Goal: Task Accomplishment & Management: Manage account settings

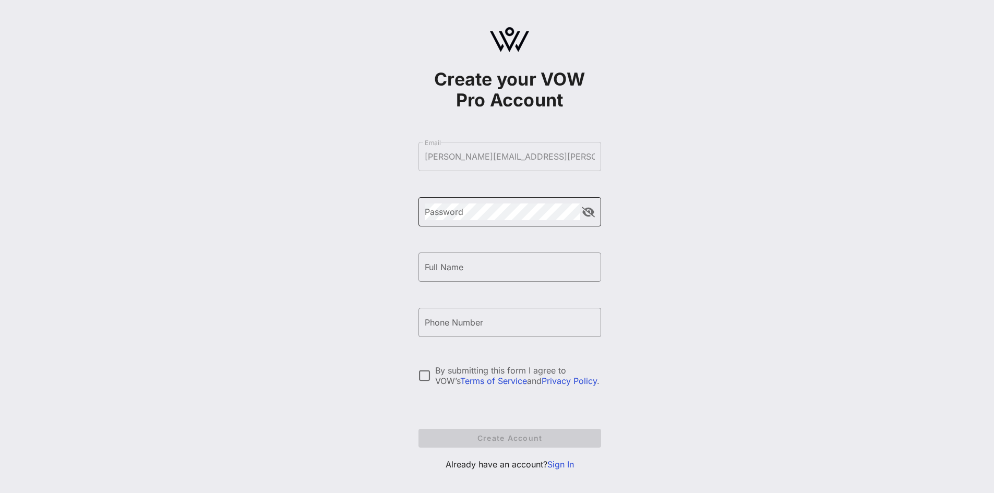
click at [479, 221] on div "Password" at bounding box center [503, 211] width 156 height 29
click at [506, 271] on input "Full Name" at bounding box center [510, 267] width 170 height 17
type input "[PERSON_NAME]"
type input "[PHONE_NUMBER]"
click at [420, 379] on div at bounding box center [425, 376] width 18 height 18
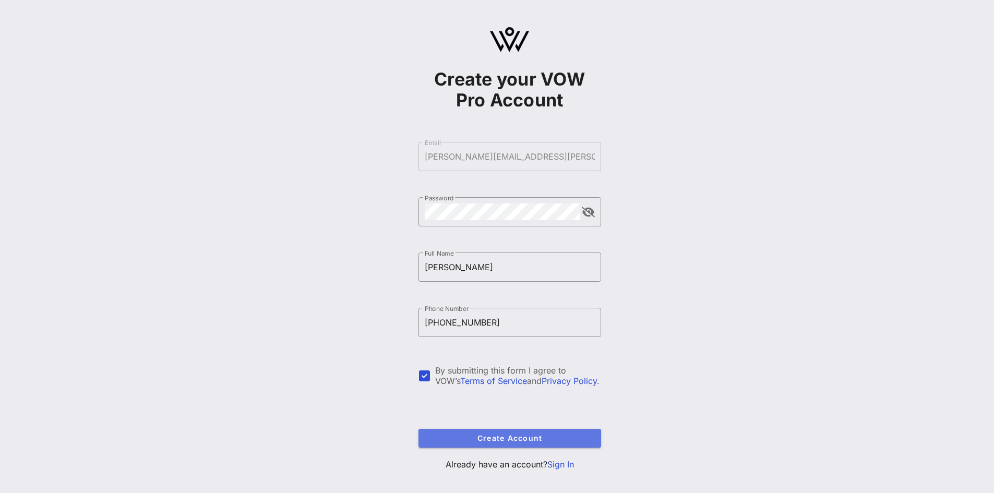
click at [434, 437] on span "Create Account" at bounding box center [510, 438] width 166 height 9
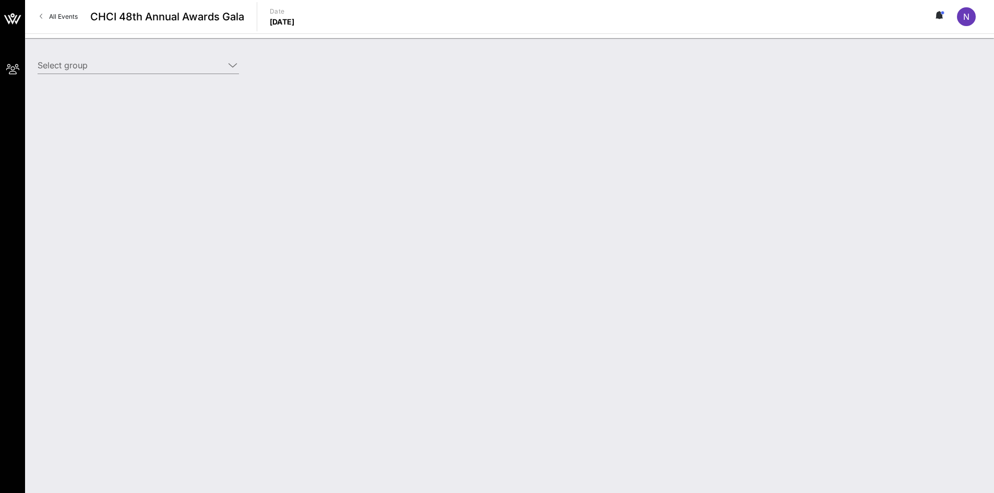
type input "CVS Health (CVS Health) [[PERSON_NAME], [PERSON_NAME][EMAIL_ADDRESS][PERSON_NAM…"
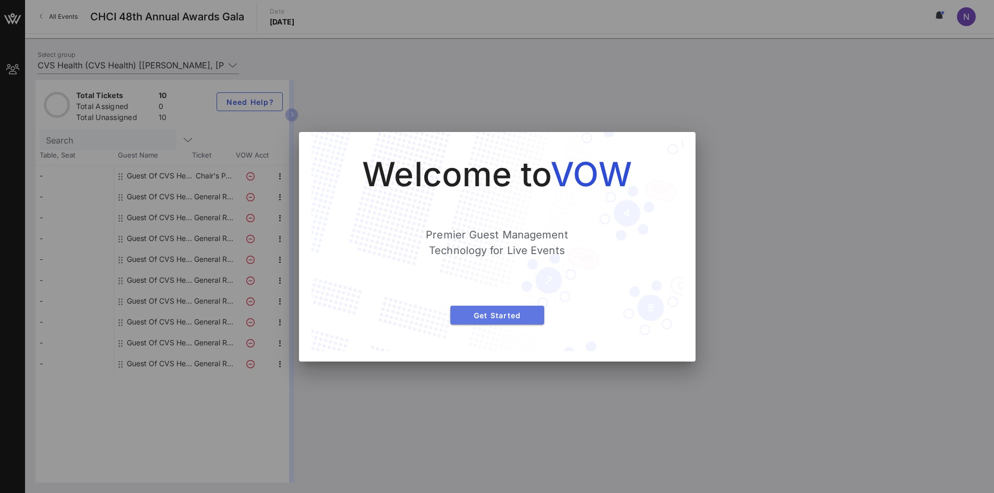
click at [480, 320] on button "Get Started" at bounding box center [497, 315] width 94 height 19
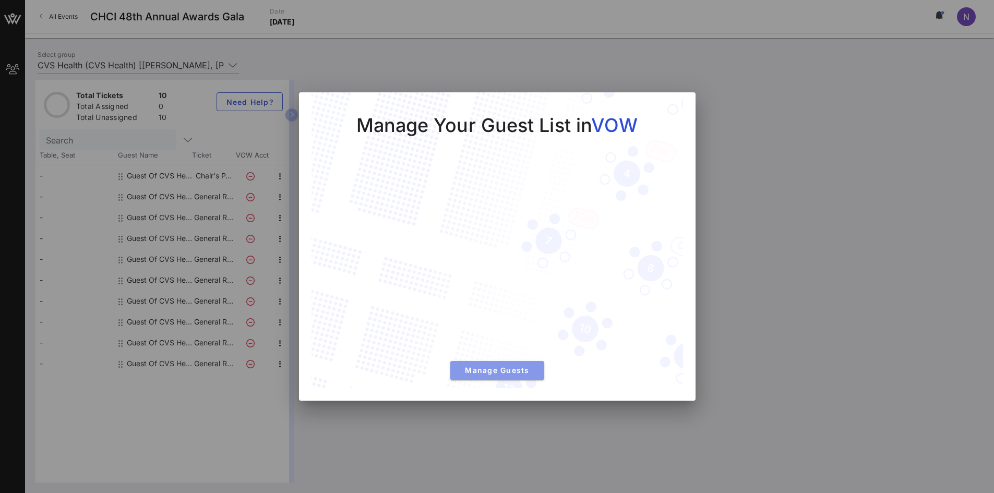
click at [466, 367] on span "Manage Guests" at bounding box center [497, 370] width 77 height 9
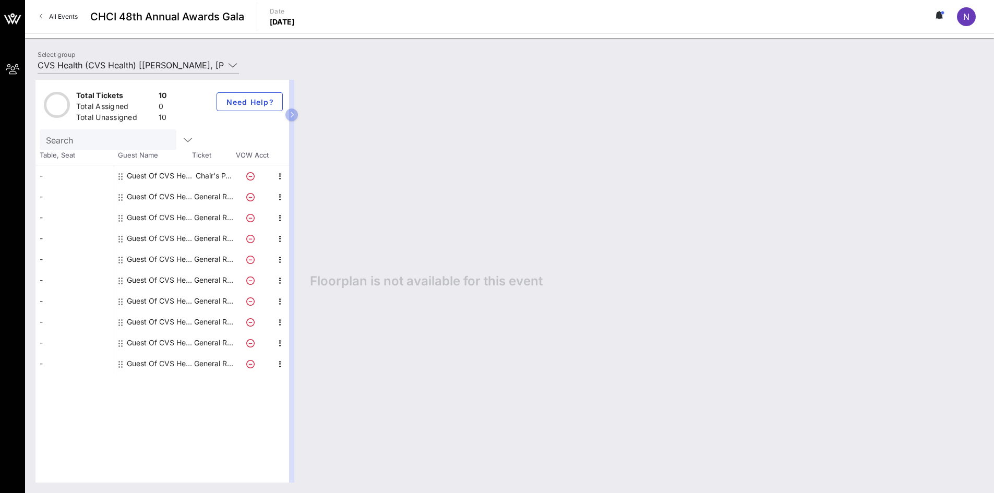
click at [133, 177] on div "Guest Of CVS Health" at bounding box center [160, 175] width 66 height 21
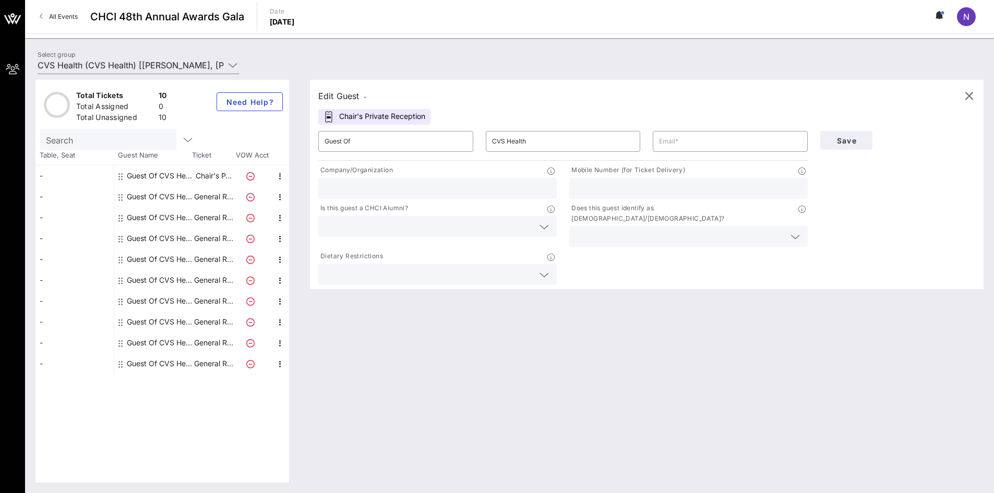
click at [419, 193] on input "text" at bounding box center [438, 189] width 226 height 14
type input "CVS Health"
click at [397, 231] on input "text" at bounding box center [429, 227] width 209 height 14
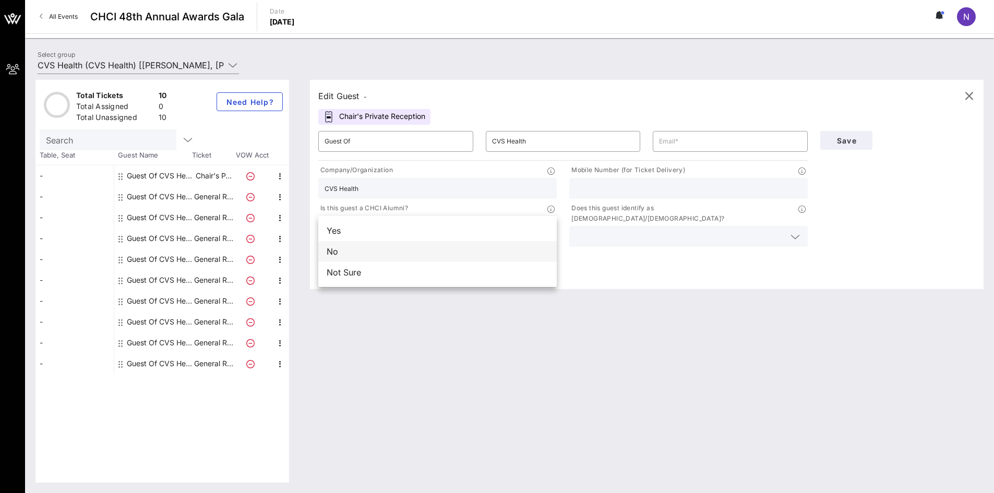
click at [391, 256] on div "No" at bounding box center [437, 251] width 239 height 21
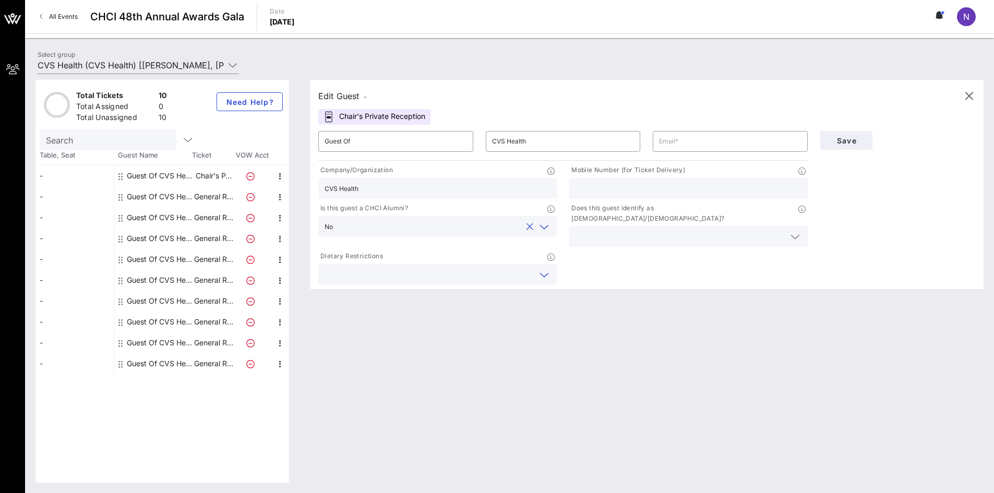
click at [387, 268] on input "text" at bounding box center [429, 275] width 209 height 14
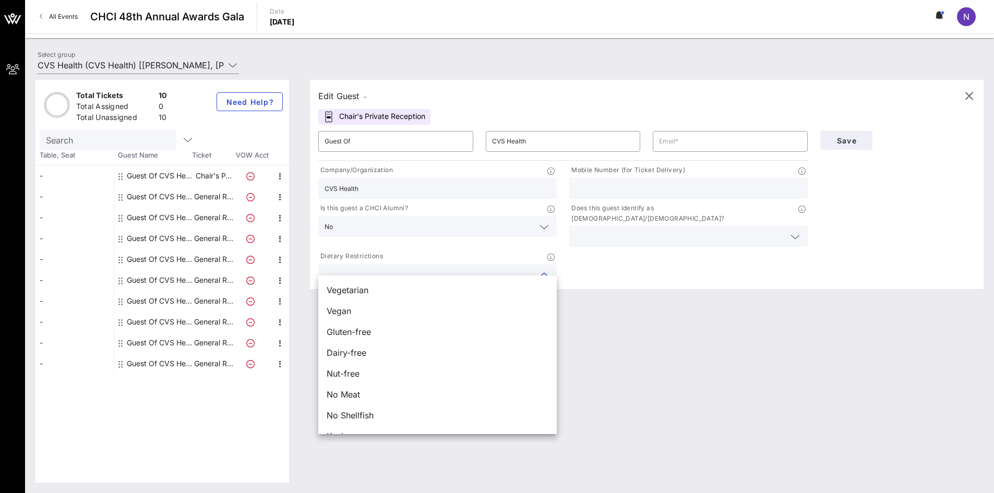
click at [670, 254] on div "Company/Organization CVS Health Mobile Number (for Ticket Delivery) Is this gue…" at bounding box center [563, 225] width 502 height 124
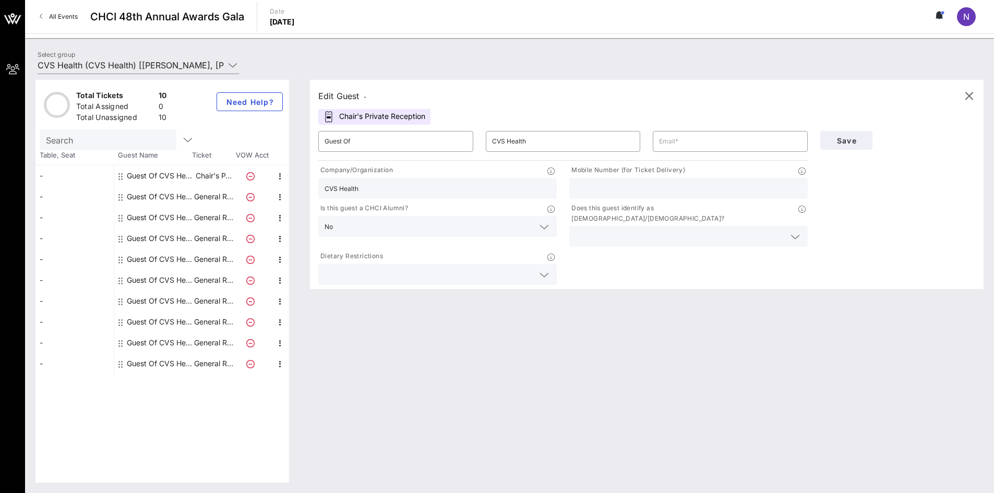
click at [714, 230] on input "text" at bounding box center [680, 237] width 209 height 14
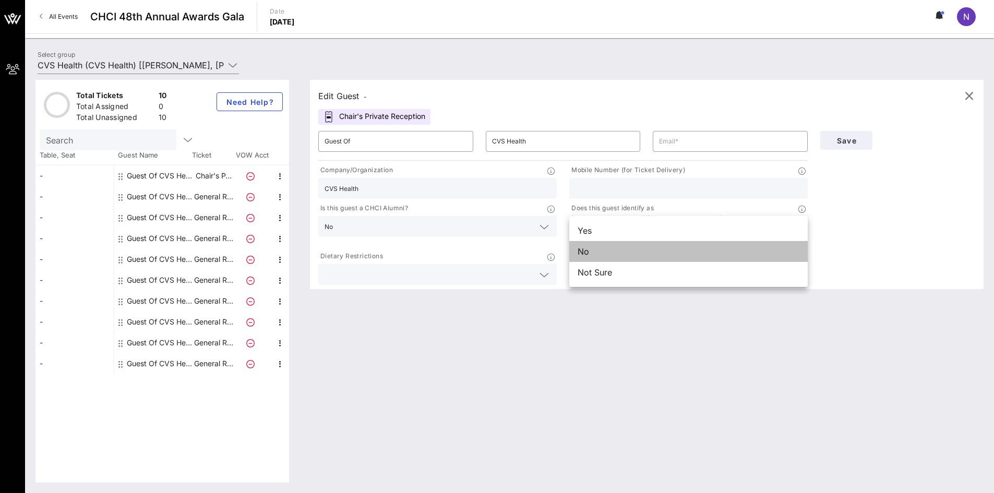
click at [706, 253] on div "No" at bounding box center [688, 251] width 239 height 21
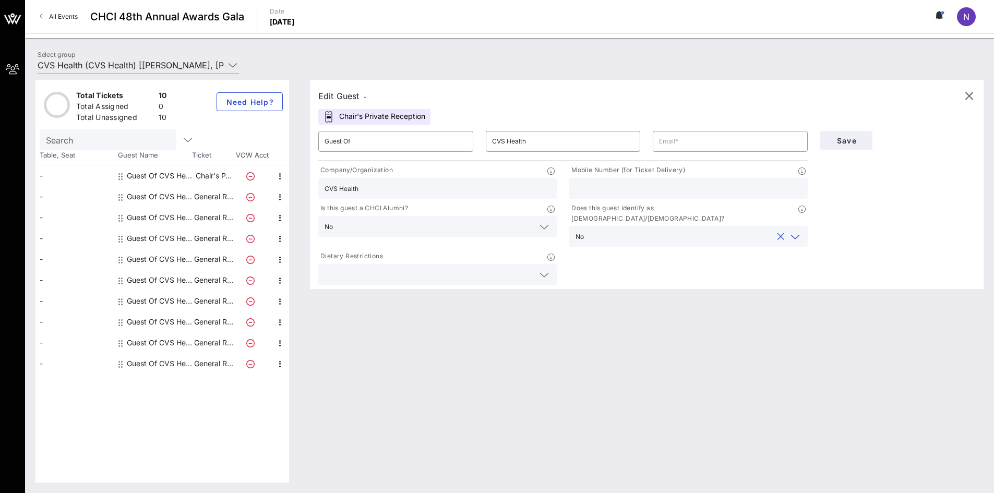
click at [738, 189] on input "text" at bounding box center [689, 189] width 226 height 14
type input "7"
type input "9702188237"
click at [761, 147] on input "text" at bounding box center [730, 141] width 142 height 17
paste input "[PERSON_NAME][EMAIL_ADDRESS][PERSON_NAME][DOMAIN_NAME]"
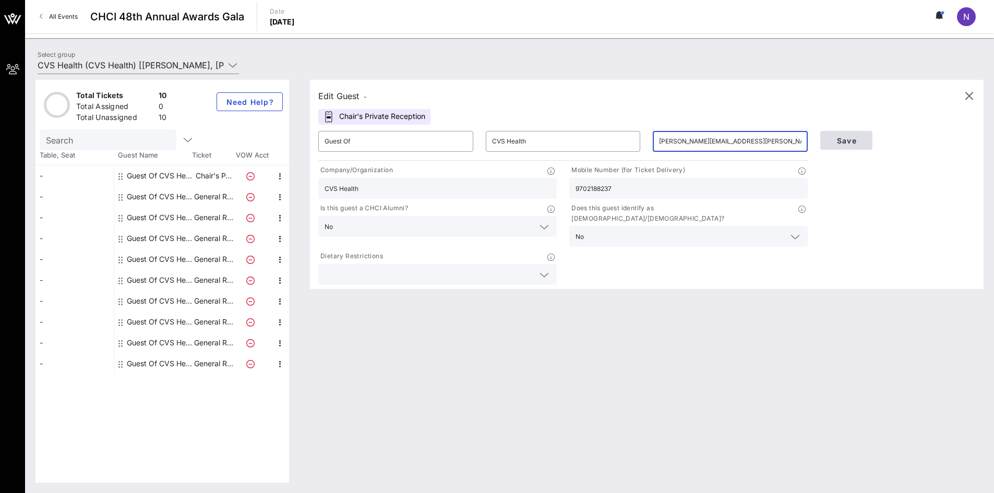
type input "[PERSON_NAME][EMAIL_ADDRESS][PERSON_NAME][DOMAIN_NAME]"
click at [854, 139] on span "Save" at bounding box center [846, 140] width 35 height 9
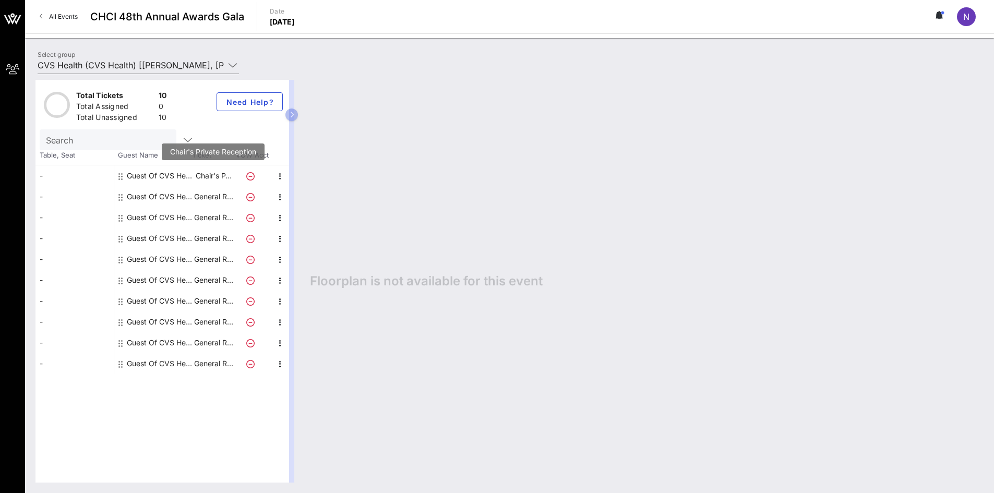
click at [206, 171] on p "Chair's P…" at bounding box center [214, 175] width 42 height 21
click at [208, 176] on p "Chair's P…" at bounding box center [214, 175] width 42 height 21
click at [150, 171] on div "Guest Of CVS Health" at bounding box center [160, 175] width 66 height 21
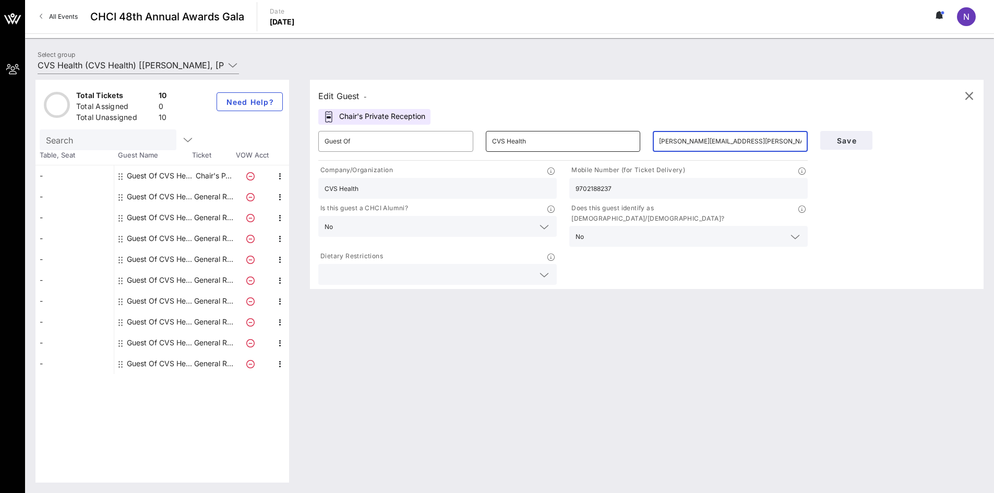
drag, startPoint x: 774, startPoint y: 140, endPoint x: 614, endPoint y: 139, distance: 160.2
click at [614, 139] on div "​ Guest Of ​ CVS Health ​ [PERSON_NAME][EMAIL_ADDRESS][PERSON_NAME][DOMAIN_NAME]" at bounding box center [563, 141] width 502 height 33
click at [202, 200] on p "General R…" at bounding box center [214, 196] width 42 height 21
click at [215, 195] on p "General R…" at bounding box center [214, 196] width 42 height 21
click at [167, 199] on div "Guest Of CVS Health" at bounding box center [160, 196] width 66 height 21
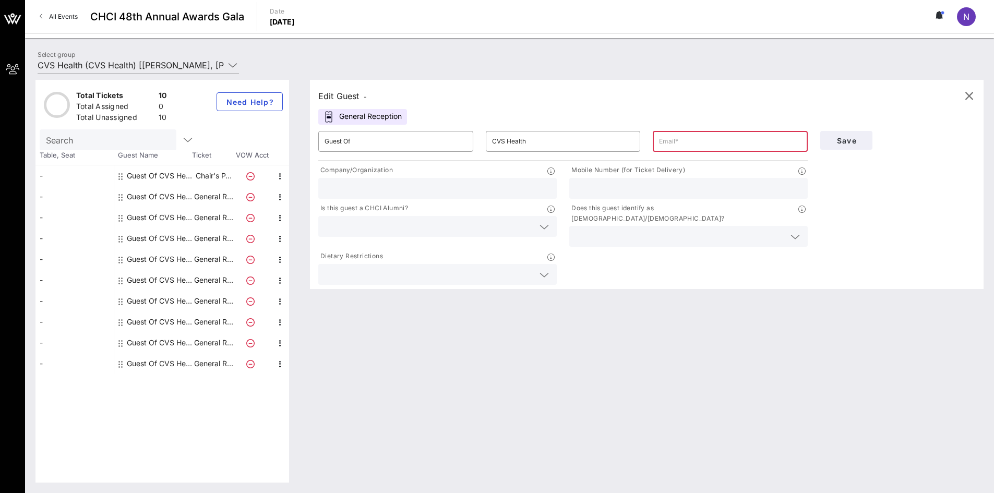
click at [691, 140] on input "text" at bounding box center [730, 141] width 142 height 17
paste input "[PERSON_NAME][EMAIL_ADDRESS][PERSON_NAME][DOMAIN_NAME]"
type input "[PERSON_NAME][EMAIL_ADDRESS][PERSON_NAME][DOMAIN_NAME]"
click at [500, 191] on input "text" at bounding box center [438, 189] width 226 height 14
type input "CVS Health"
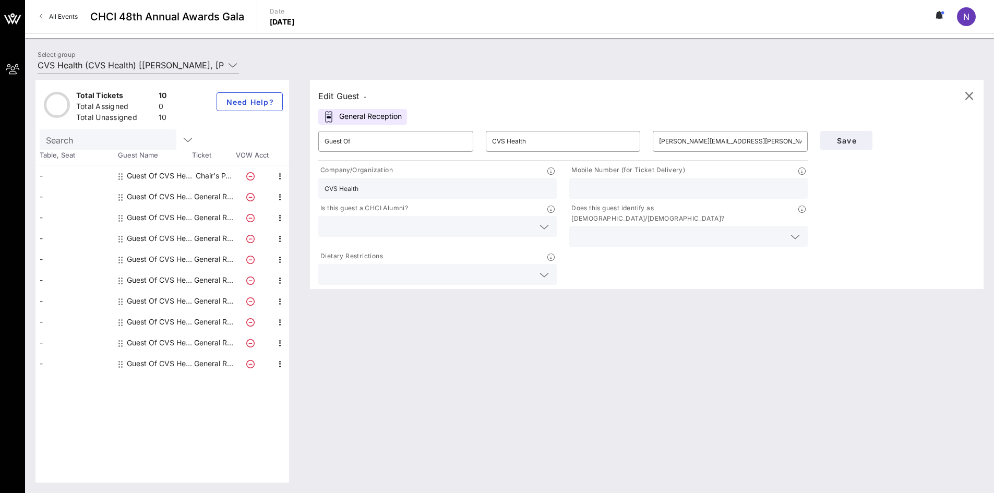
click at [494, 233] on div at bounding box center [438, 226] width 226 height 21
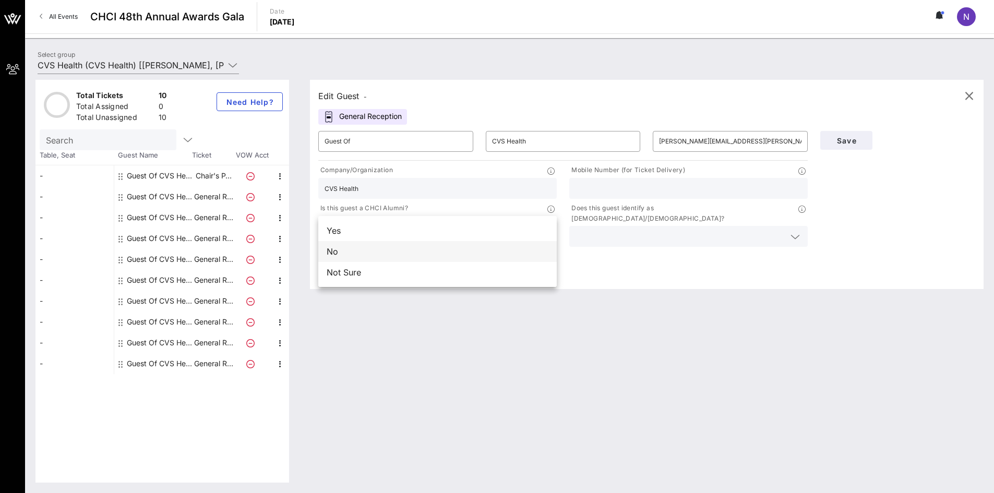
click at [463, 255] on div "No" at bounding box center [437, 251] width 239 height 21
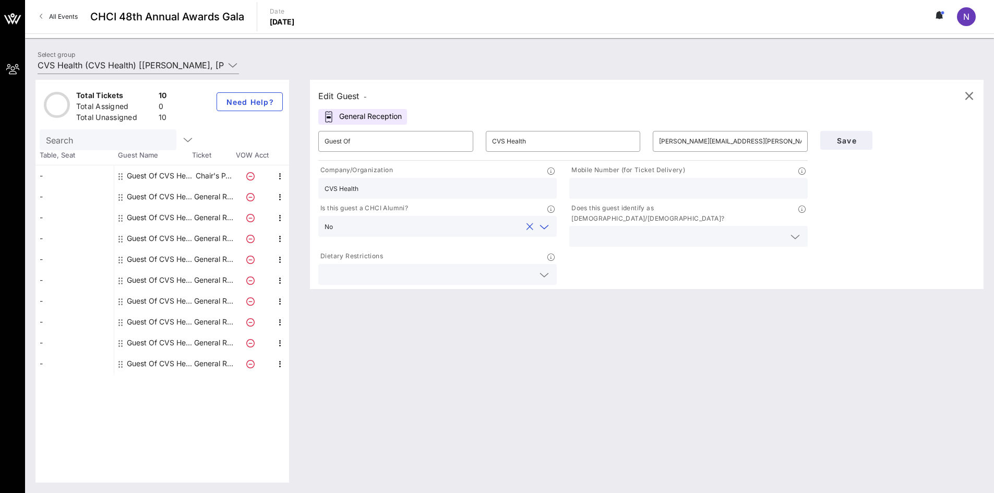
click at [698, 231] on input "text" at bounding box center [680, 237] width 209 height 14
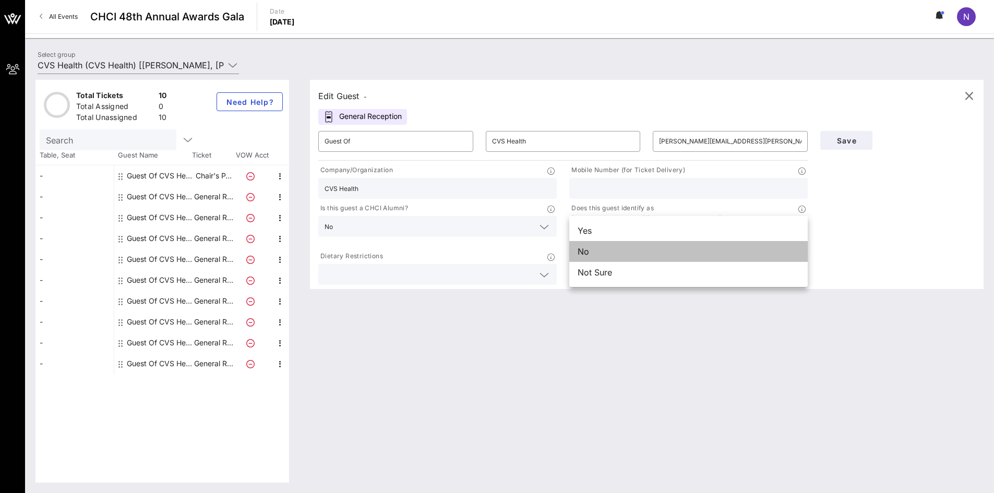
click at [659, 255] on div "No" at bounding box center [688, 251] width 239 height 21
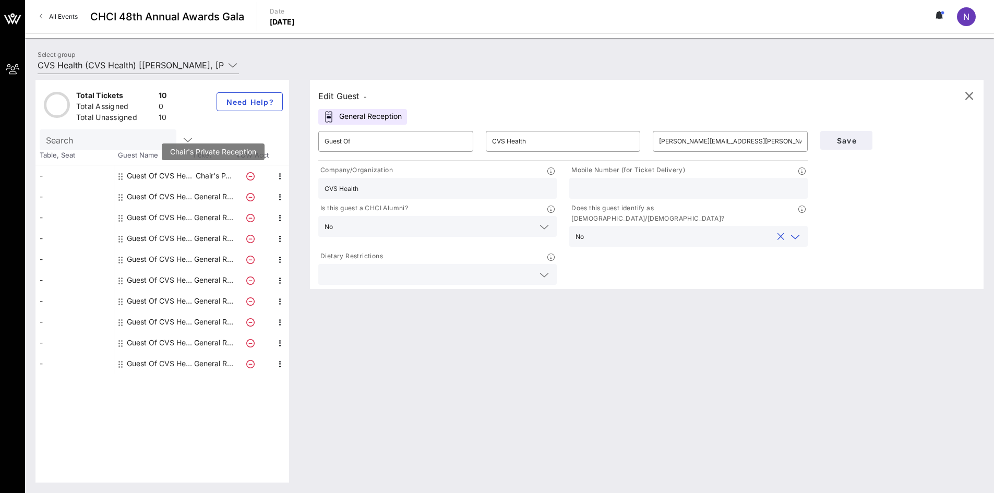
click at [200, 177] on p "Chair's P…" at bounding box center [214, 175] width 42 height 21
click at [207, 176] on p "Chair's P…" at bounding box center [214, 175] width 42 height 21
click at [162, 176] on div "Guest Of CVS Health" at bounding box center [160, 175] width 66 height 21
type input "9702188237"
drag, startPoint x: 619, startPoint y: 187, endPoint x: 564, endPoint y: 195, distance: 56.4
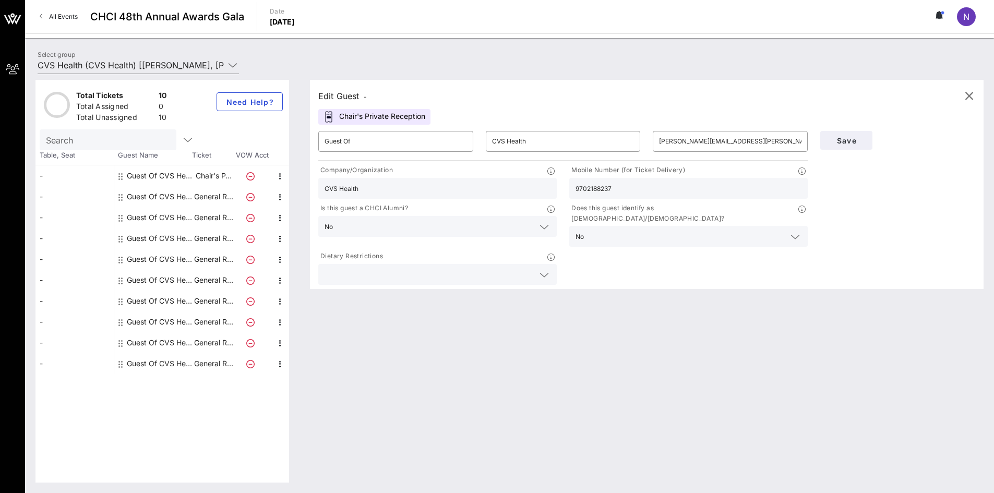
click at [564, 195] on div "Mobile Number (for Ticket Delivery) 9702188237" at bounding box center [688, 182] width 251 height 38
click at [164, 195] on div "Guest Of CVS Health" at bounding box center [160, 196] width 66 height 21
click at [149, 193] on div "Guest Of CVS Health" at bounding box center [160, 196] width 66 height 21
click at [159, 192] on div "Guest Of CVS Health" at bounding box center [160, 196] width 66 height 21
click at [701, 187] on input "text" at bounding box center [689, 189] width 226 height 14
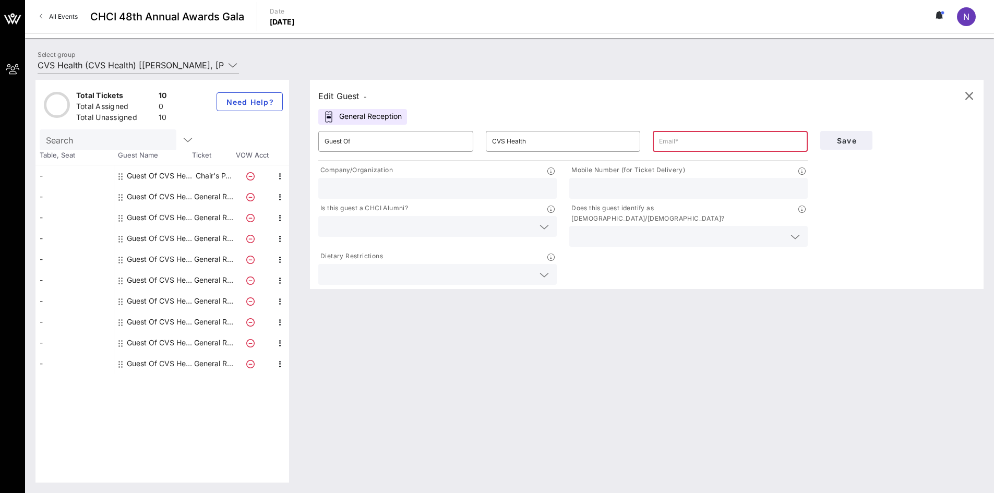
paste input "9702188237"
type input "9702188237"
click at [473, 183] on input "text" at bounding box center [438, 189] width 226 height 14
type input "CVS Health"
click at [598, 230] on input "text" at bounding box center [680, 237] width 209 height 14
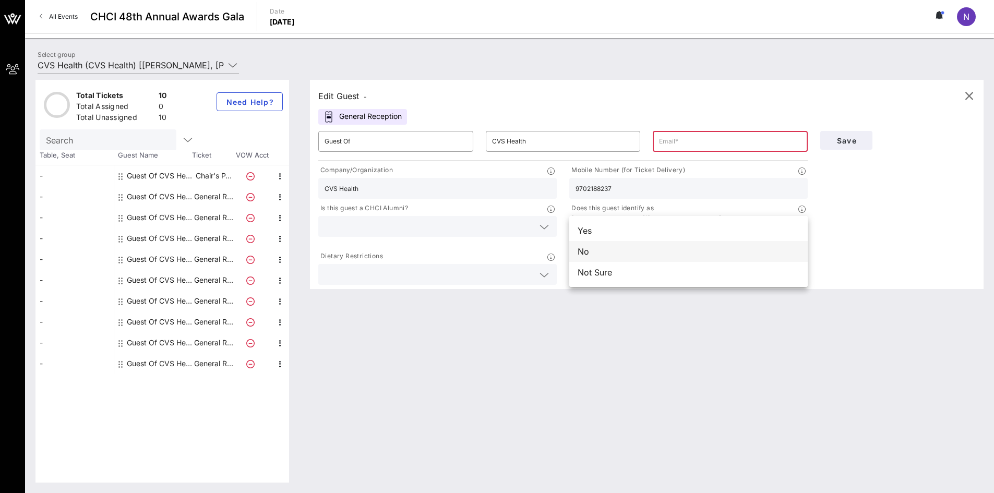
click at [594, 255] on div "No" at bounding box center [688, 251] width 239 height 21
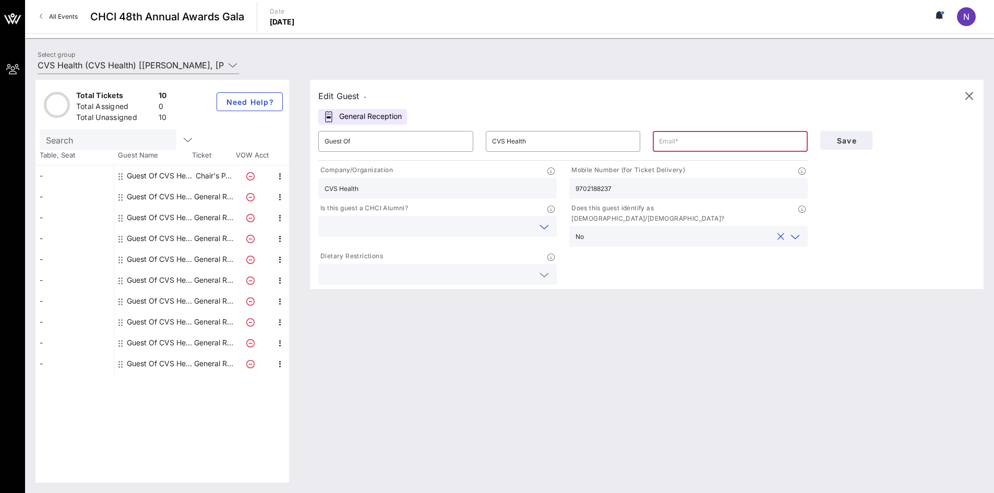
click at [460, 232] on input "text" at bounding box center [429, 227] width 209 height 14
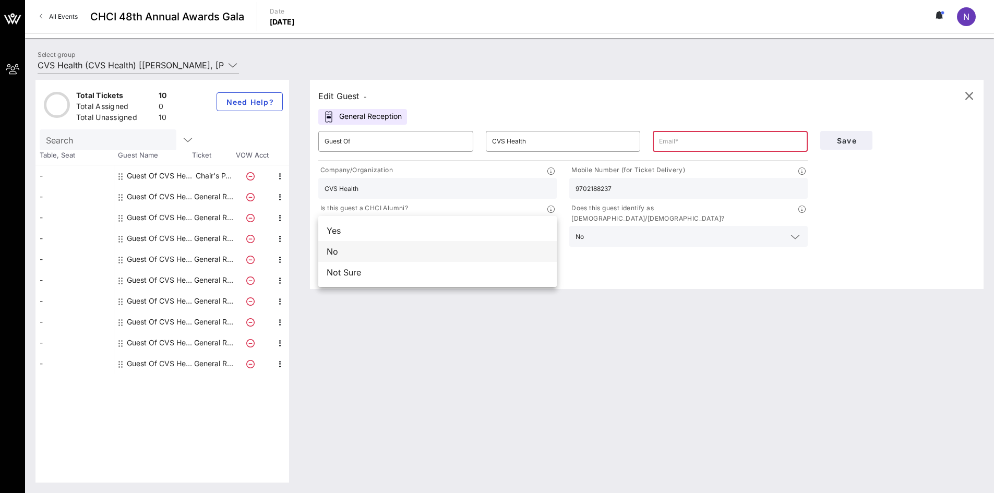
click at [400, 256] on div "No" at bounding box center [437, 251] width 239 height 21
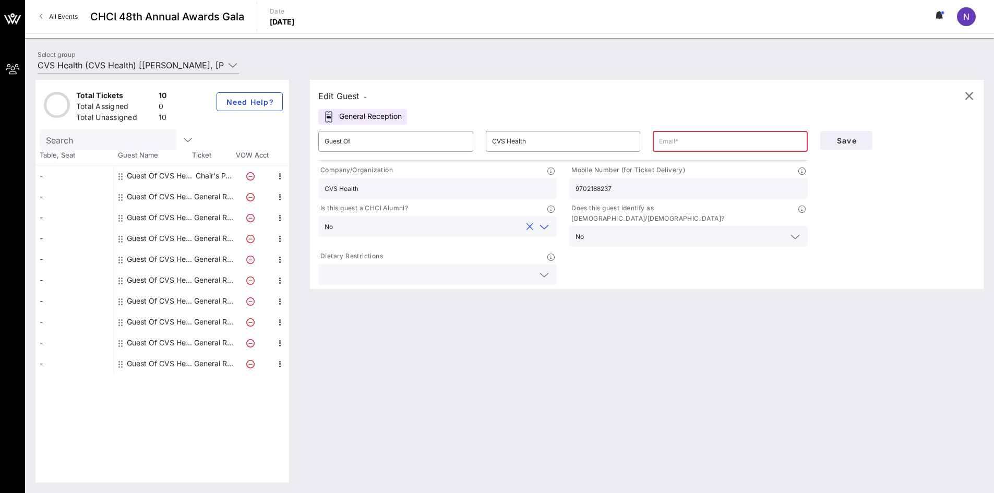
click at [378, 274] on div at bounding box center [438, 274] width 226 height 21
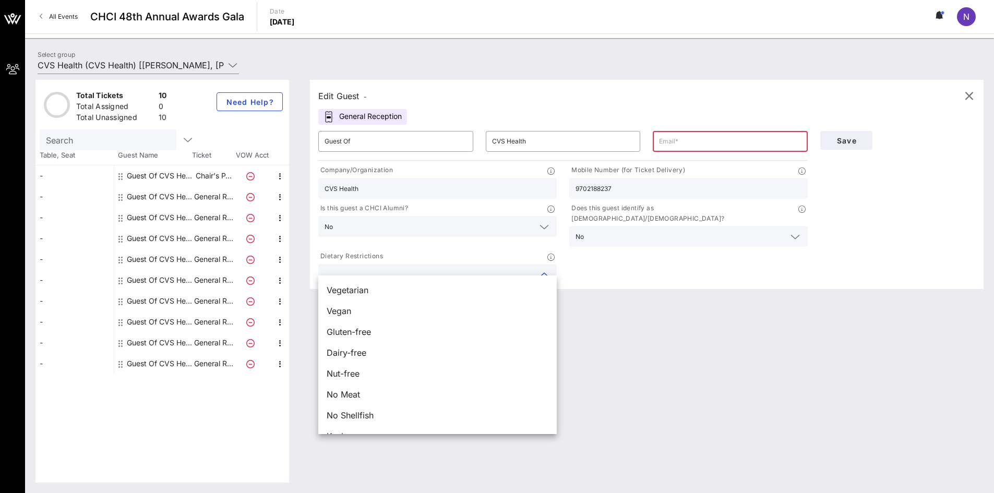
click at [378, 274] on div at bounding box center [438, 274] width 226 height 21
click at [686, 139] on input "text" at bounding box center [730, 141] width 142 height 17
paste input "[PERSON_NAME][EMAIL_ADDRESS][PERSON_NAME][DOMAIN_NAME]"
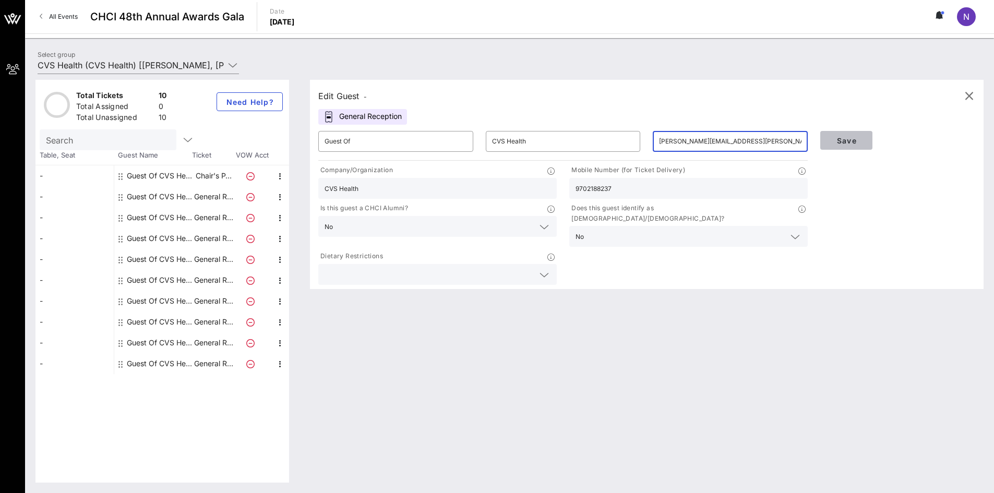
click at [855, 146] on button "Save" at bounding box center [846, 140] width 52 height 19
drag, startPoint x: 580, startPoint y: 201, endPoint x: 568, endPoint y: 203, distance: 12.1
click at [568, 203] on div "Company/Organization CVS Health Mobile Number (for Ticket Delivery) 9702188237 …" at bounding box center [563, 225] width 502 height 124
click at [175, 175] on div "Guest Of CVS Health" at bounding box center [160, 175] width 66 height 21
drag, startPoint x: 766, startPoint y: 142, endPoint x: 619, endPoint y: 148, distance: 146.8
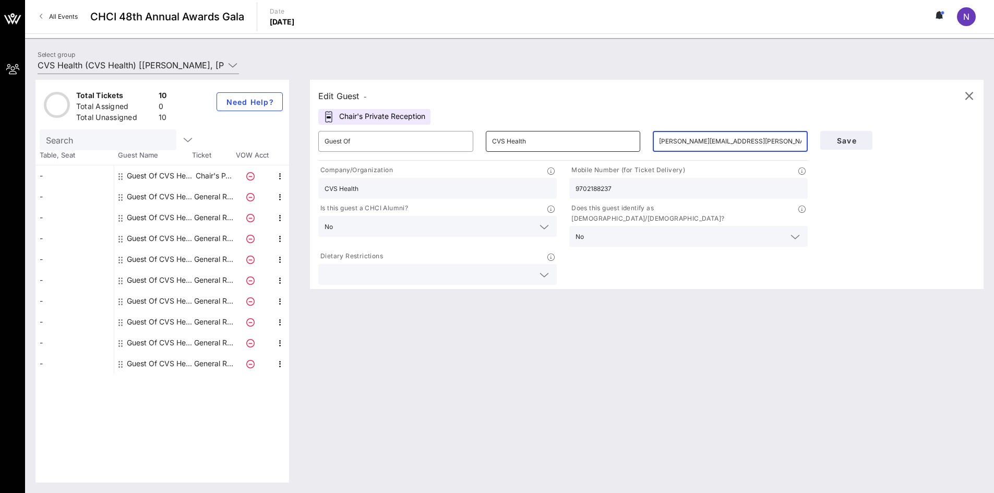
click at [619, 148] on div "​ Guest Of ​ CVS Health ​ [PERSON_NAME][EMAIL_ADDRESS][PERSON_NAME][DOMAIN_NAME]" at bounding box center [563, 141] width 502 height 33
type input "[PERSON_NAME][EMAIL_ADDRESS][PERSON_NAME][DOMAIN_NAME]"
click at [440, 229] on input "text" at bounding box center [429, 227] width 184 height 14
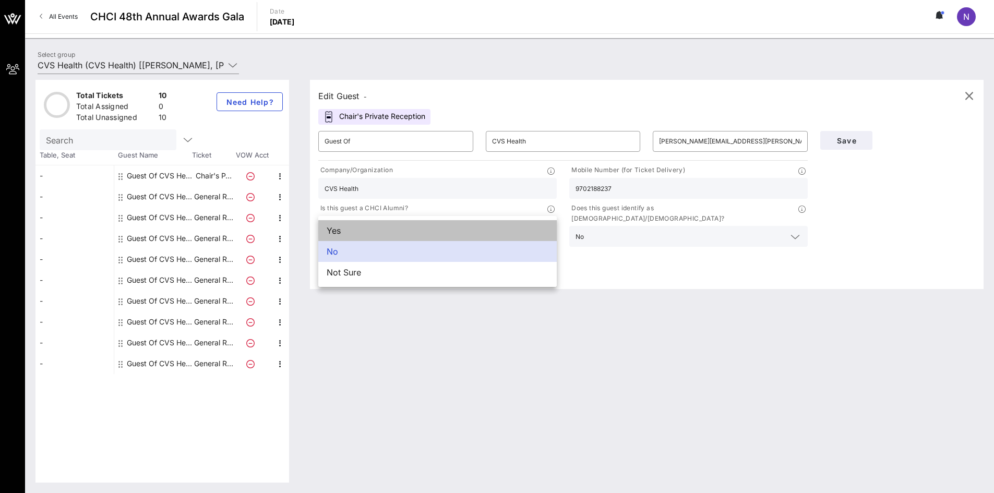
click at [412, 237] on div "Yes" at bounding box center [437, 230] width 239 height 21
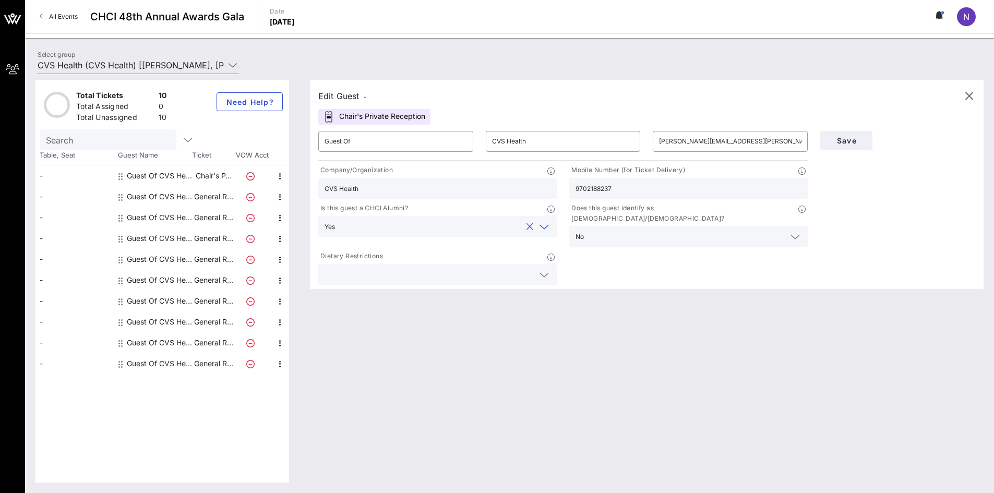
click at [383, 268] on input "text" at bounding box center [429, 275] width 209 height 14
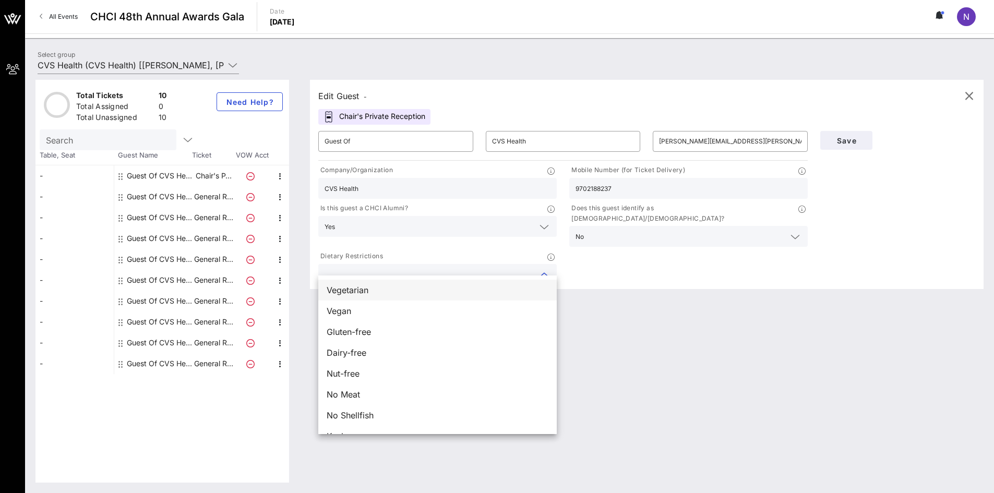
click at [382, 288] on div "Vegetarian" at bounding box center [437, 290] width 239 height 21
click at [610, 230] on input "text" at bounding box center [680, 237] width 184 height 14
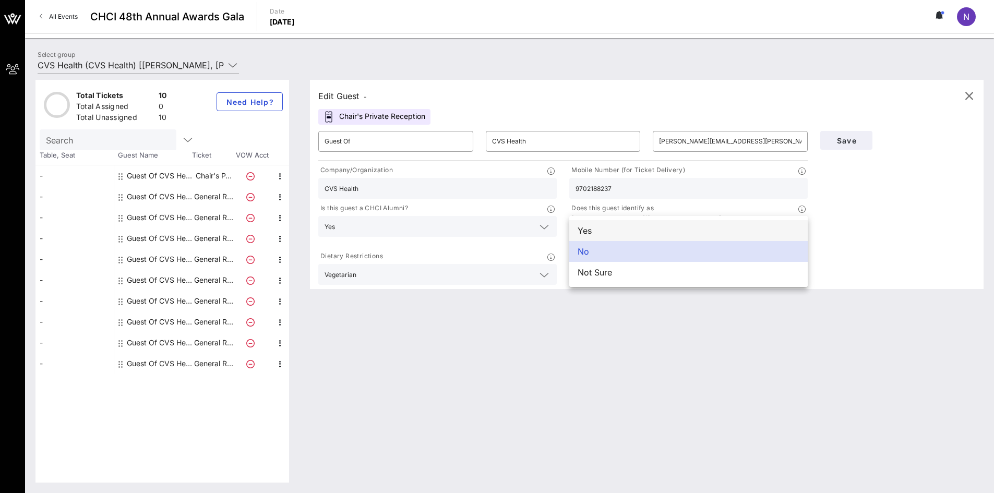
click at [610, 228] on div "Yes" at bounding box center [688, 230] width 239 height 21
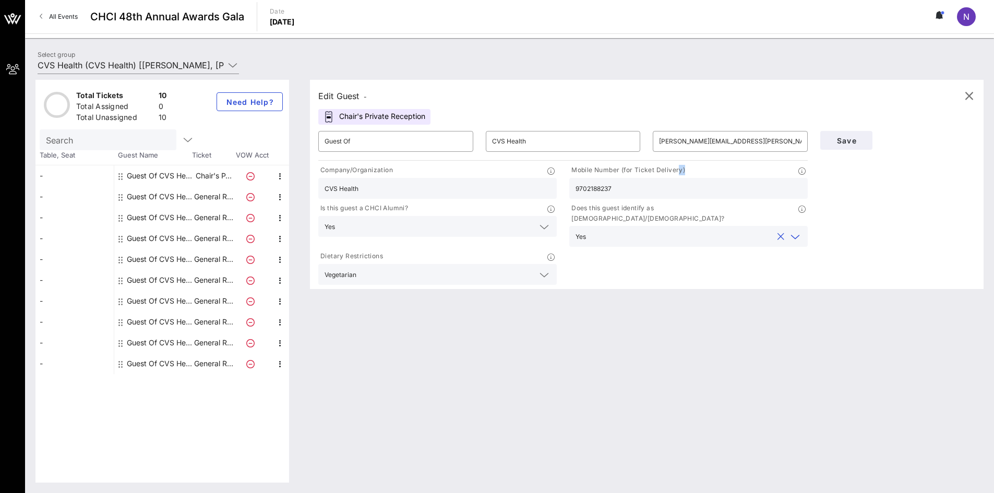
drag, startPoint x: 627, startPoint y: 177, endPoint x: 619, endPoint y: 180, distance: 8.4
click at [619, 180] on div "Mobile Number (for Ticket Delivery) 9702188237" at bounding box center [688, 182] width 251 height 38
type input "6087695855"
click at [856, 133] on button "Save" at bounding box center [846, 140] width 52 height 19
click at [182, 141] on icon "button" at bounding box center [188, 140] width 13 height 13
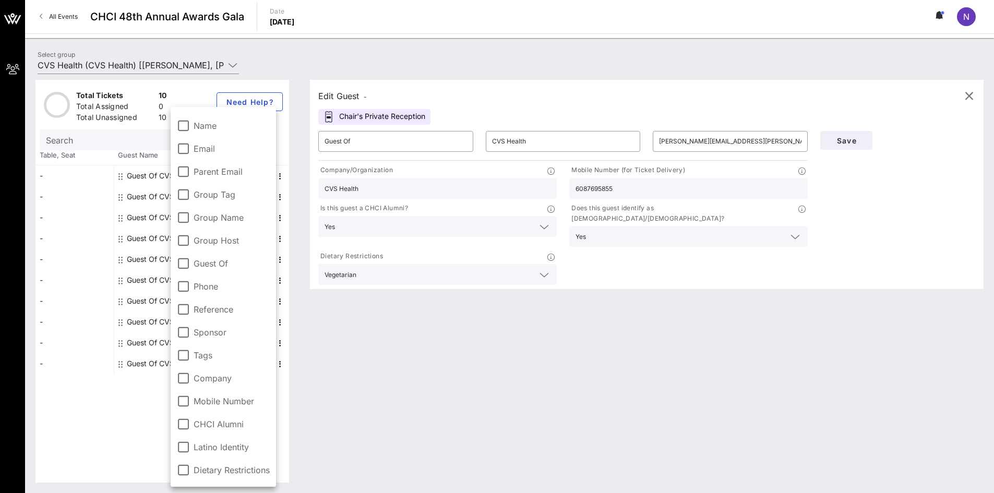
drag, startPoint x: 394, startPoint y: 467, endPoint x: 293, endPoint y: 256, distance: 233.9
click at [394, 466] on div "Edit Guest - Chair's Private Reception ​ Guest Of ​ CVS Health ​ [PERSON_NAME][…" at bounding box center [642, 281] width 684 height 403
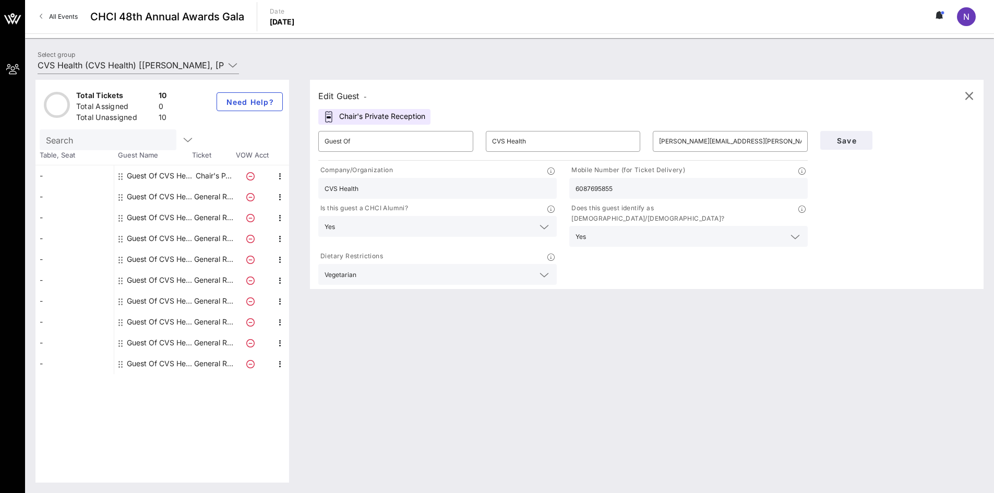
click at [433, 328] on div "Edit Guest - Chair's Private Reception ​ Guest Of ​ CVS Health ​ [PERSON_NAME][…" at bounding box center [642, 281] width 684 height 403
click at [172, 175] on div "Guest Of CVS Health" at bounding box center [160, 175] width 66 height 21
type input "[PERSON_NAME][EMAIL_ADDRESS][PERSON_NAME][DOMAIN_NAME]"
type input "9702188237"
click at [251, 176] on icon at bounding box center [250, 176] width 8 height 8
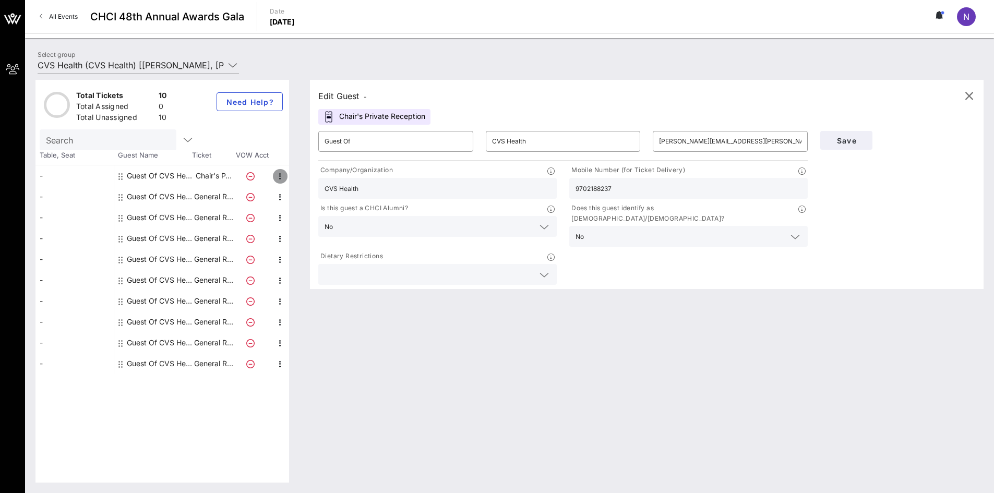
click at [277, 173] on icon "button" at bounding box center [280, 176] width 13 height 13
click at [304, 181] on div "Edit" at bounding box center [306, 179] width 21 height 8
drag, startPoint x: 800, startPoint y: 145, endPoint x: 633, endPoint y: 149, distance: 167.0
click at [633, 149] on div "​ Guest Of ​ CVS Health ​ [PERSON_NAME][EMAIL_ADDRESS][PERSON_NAME][DOMAIN_NAME]" at bounding box center [563, 141] width 502 height 33
type input "[PERSON_NAME][EMAIL_ADDRESS][PERSON_NAME][DOMAIN_NAME]"
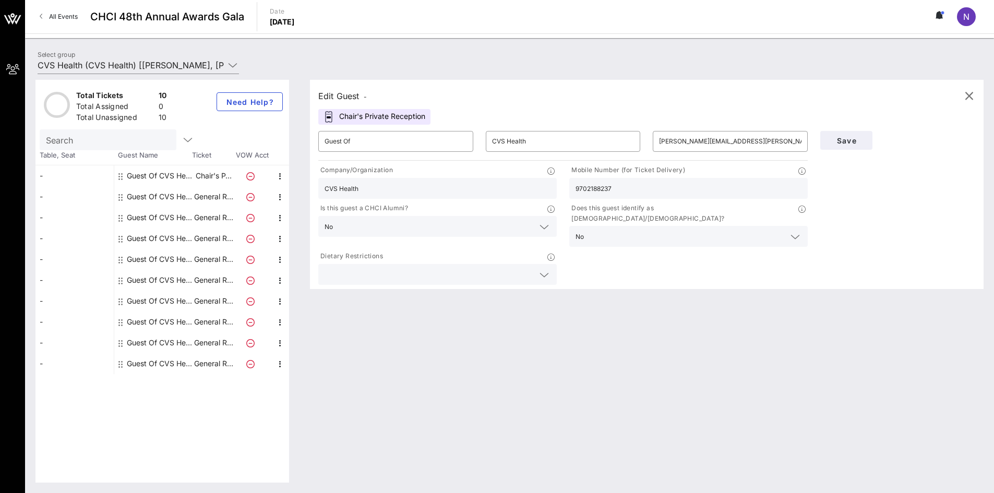
drag, startPoint x: 621, startPoint y: 186, endPoint x: 547, endPoint y: 188, distance: 73.6
click at [547, 188] on div "Company/Organization CVS Health Mobile Number (for Ticket Delivery) 9702188237 …" at bounding box center [563, 225] width 502 height 124
type input "6087695855"
click at [536, 224] on div at bounding box center [543, 227] width 15 height 13
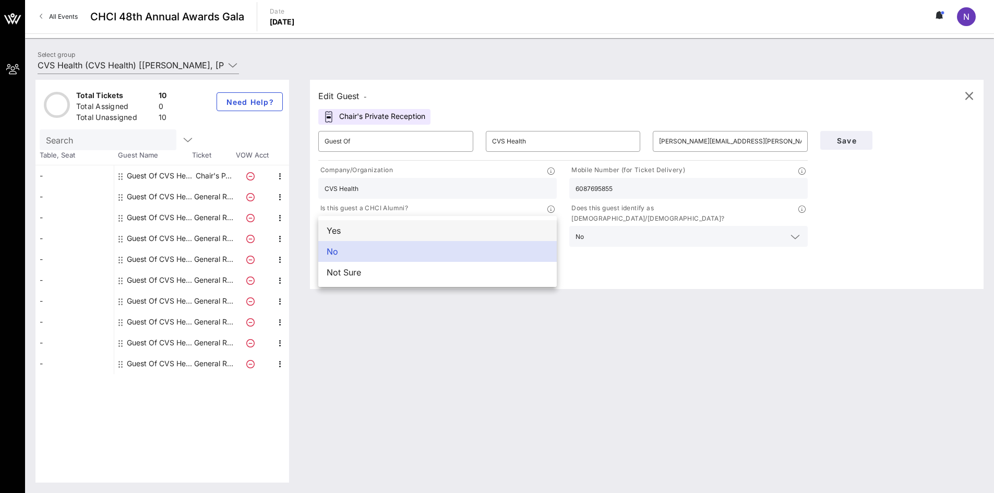
click at [412, 230] on div "Yes" at bounding box center [437, 230] width 239 height 21
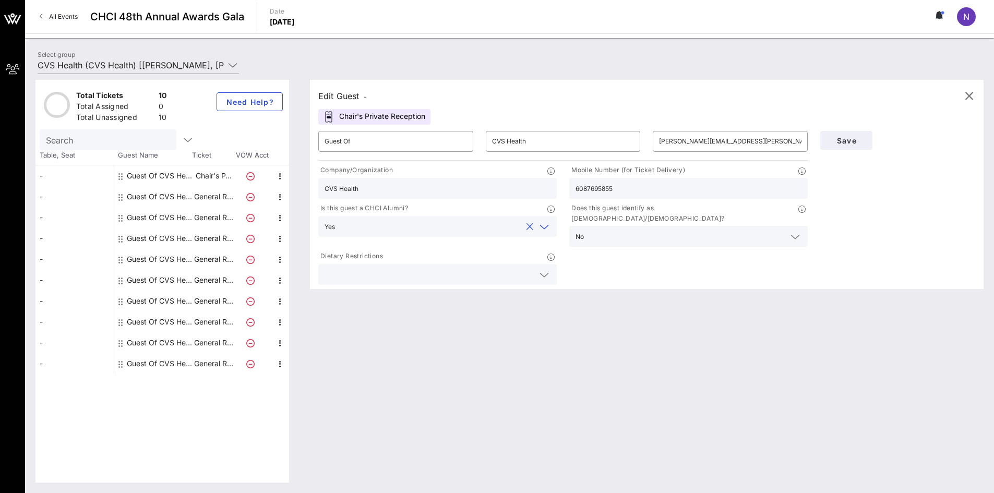
click at [366, 268] on input "text" at bounding box center [429, 275] width 209 height 14
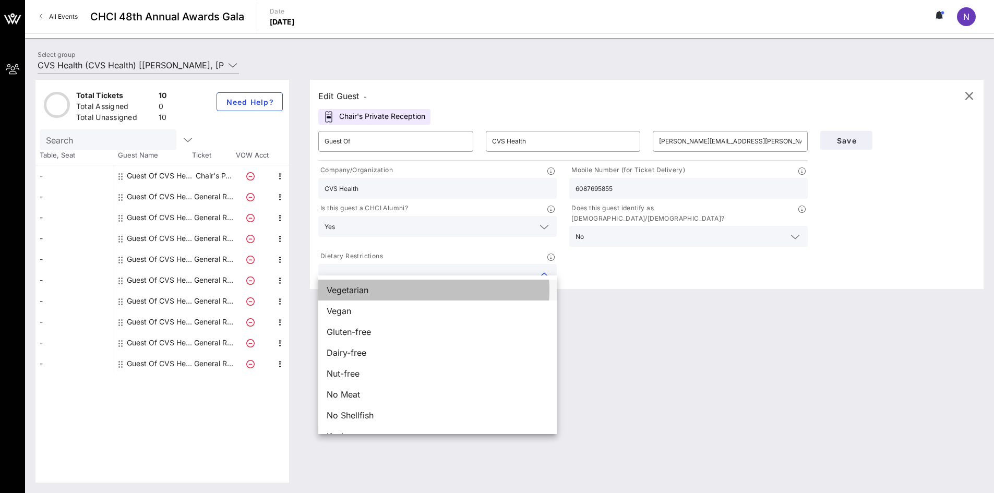
click at [349, 290] on span "Vegetarian" at bounding box center [348, 290] width 42 height 13
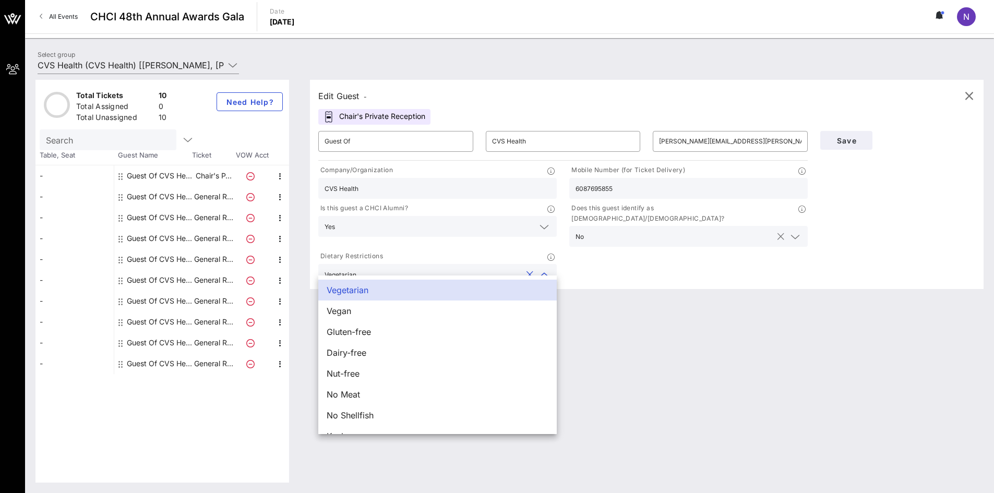
click at [670, 230] on input "text" at bounding box center [680, 237] width 184 height 14
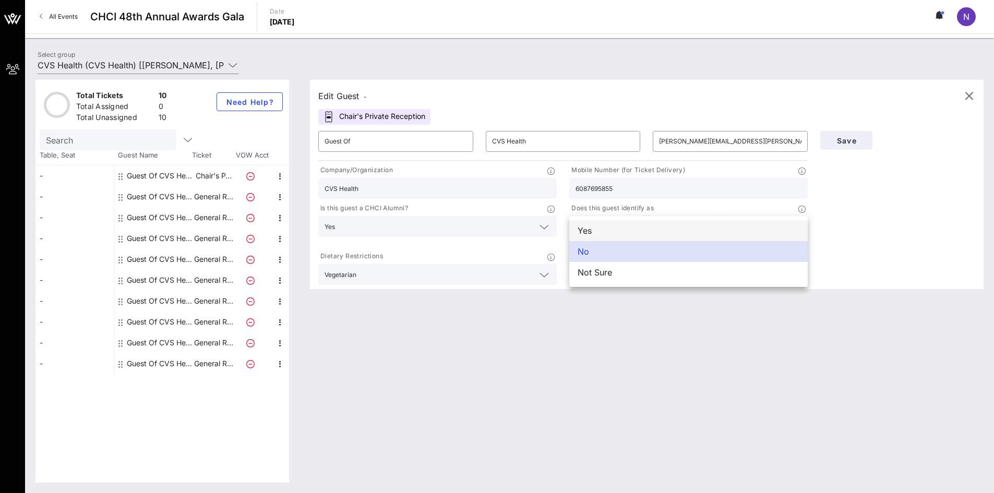
click at [650, 229] on div "Yes" at bounding box center [688, 230] width 239 height 21
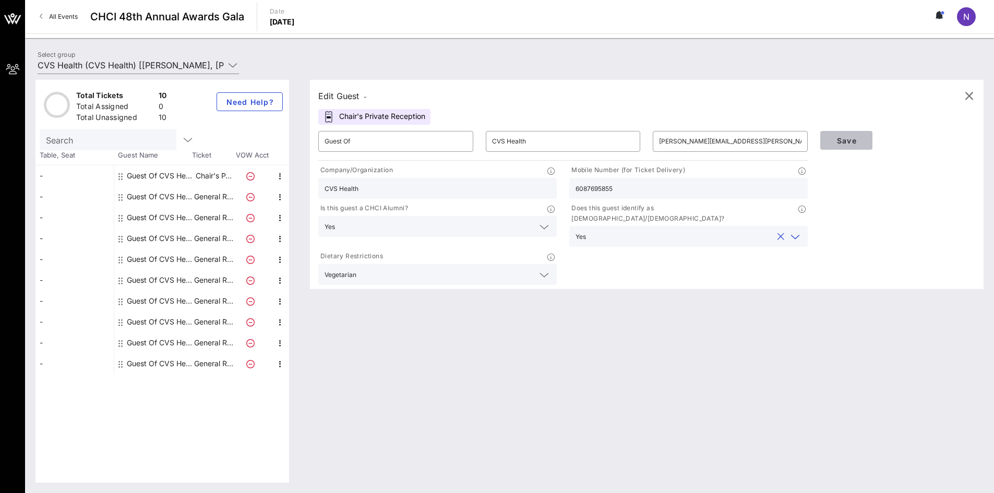
click at [860, 142] on span "Save" at bounding box center [846, 140] width 35 height 9
click at [215, 196] on p "General R…" at bounding box center [214, 196] width 42 height 21
click at [284, 202] on icon "button" at bounding box center [280, 197] width 13 height 13
click at [172, 201] on div "Guest Of CVS Health" at bounding box center [160, 196] width 66 height 21
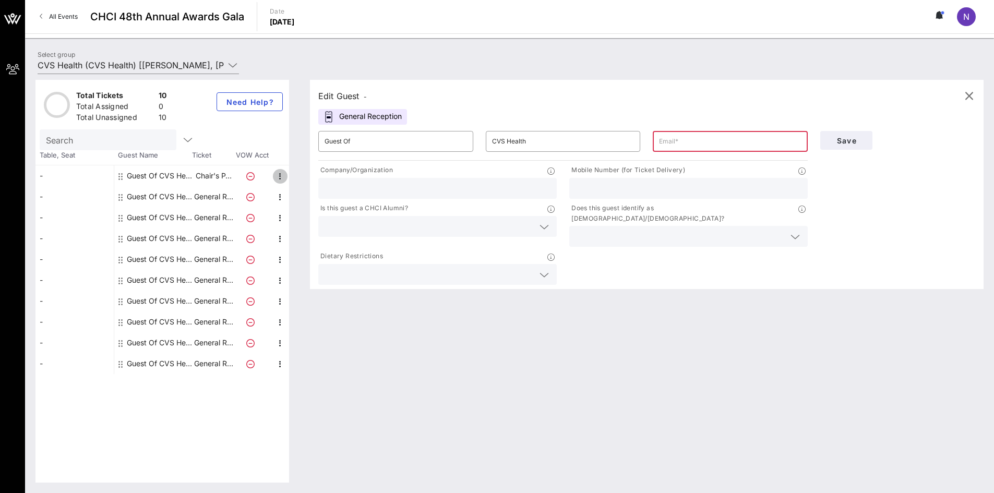
click at [283, 177] on icon "button" at bounding box center [280, 176] width 13 height 13
click at [296, 203] on div "Delete" at bounding box center [306, 200] width 21 height 8
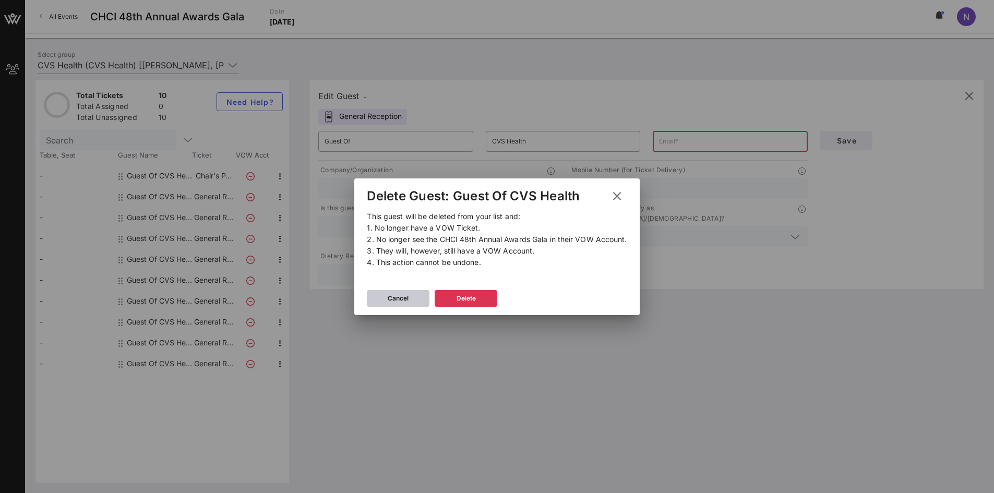
click at [398, 292] on button "Cancel" at bounding box center [398, 298] width 63 height 17
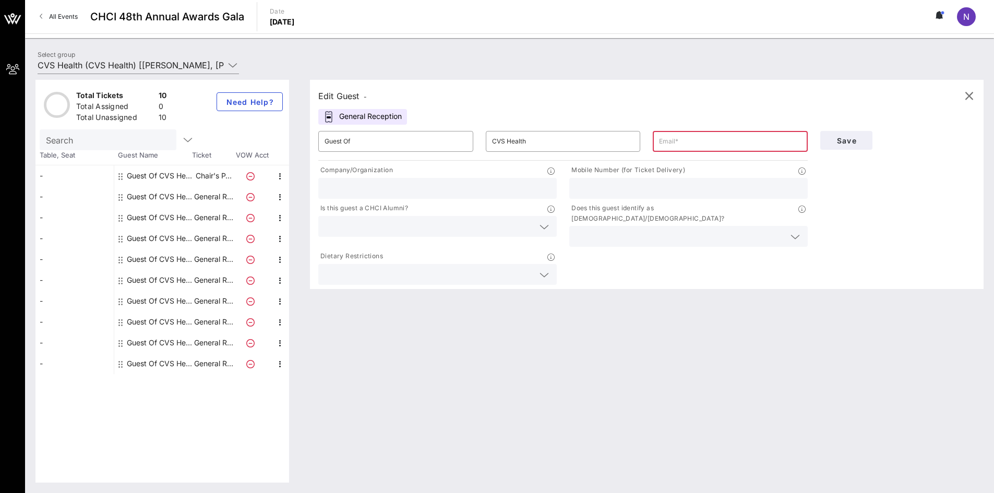
click at [127, 178] on div "Guest Of CVS Health" at bounding box center [160, 175] width 66 height 21
type input "[PERSON_NAME][EMAIL_ADDRESS][PERSON_NAME][DOMAIN_NAME]"
type input "CVS Health"
type input "9702188237"
drag, startPoint x: 616, startPoint y: 188, endPoint x: 559, endPoint y: 188, distance: 56.4
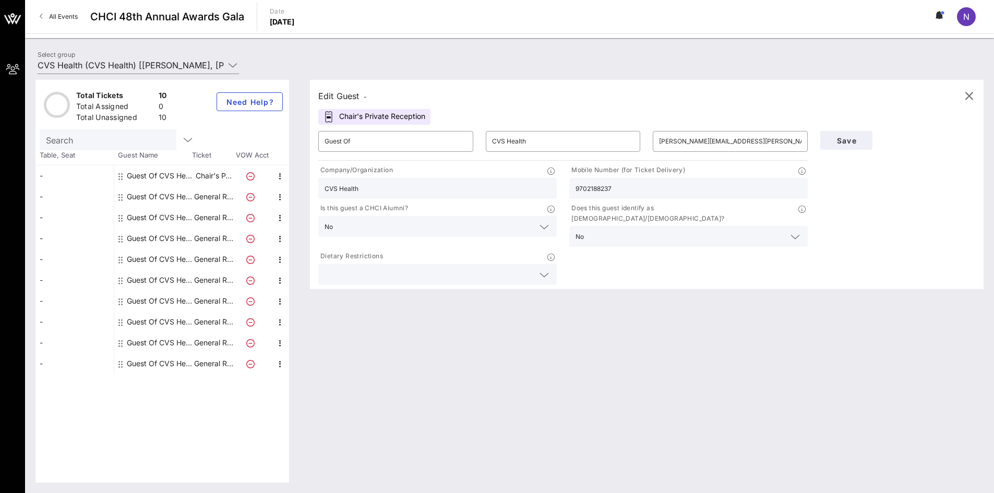
click at [559, 188] on div "Company/Organization CVS Health Mobile Number (for Ticket Delivery) 9702188237 …" at bounding box center [563, 225] width 502 height 124
drag, startPoint x: 719, startPoint y: 173, endPoint x: 705, endPoint y: 184, distance: 17.4
click at [719, 173] on div "Mobile Number (for Ticket Delivery)" at bounding box center [688, 171] width 239 height 13
drag, startPoint x: 692, startPoint y: 194, endPoint x: 478, endPoint y: 194, distance: 214.0
click at [478, 194] on div "Company/Organization CVS Health Mobile Number (for Ticket Delivery) 9702188237 …" at bounding box center [563, 225] width 502 height 124
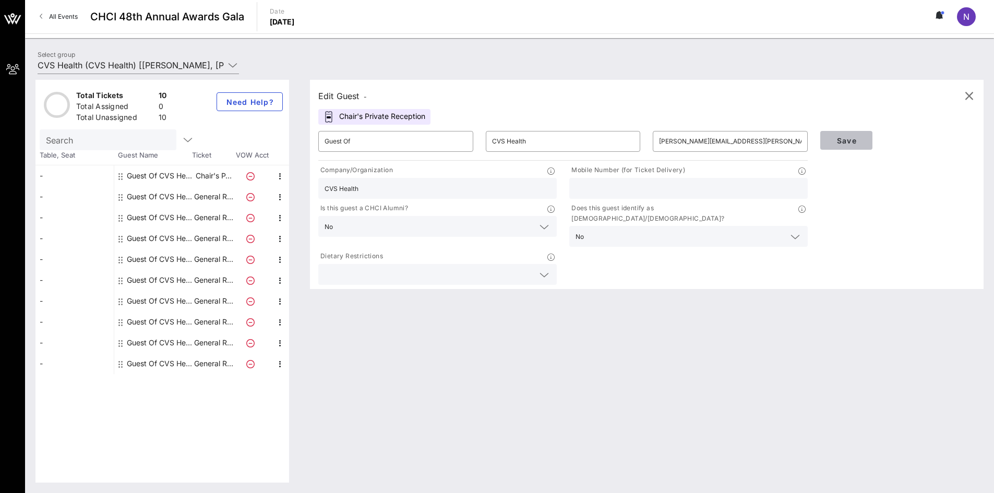
click at [849, 147] on button "Save" at bounding box center [846, 140] width 52 height 19
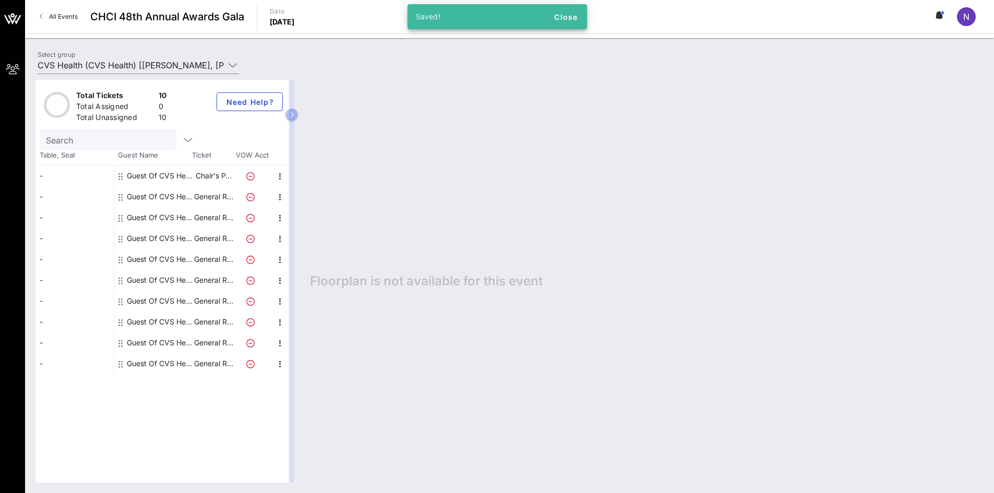
click at [166, 175] on div "Guest Of CVS Health" at bounding box center [160, 175] width 66 height 21
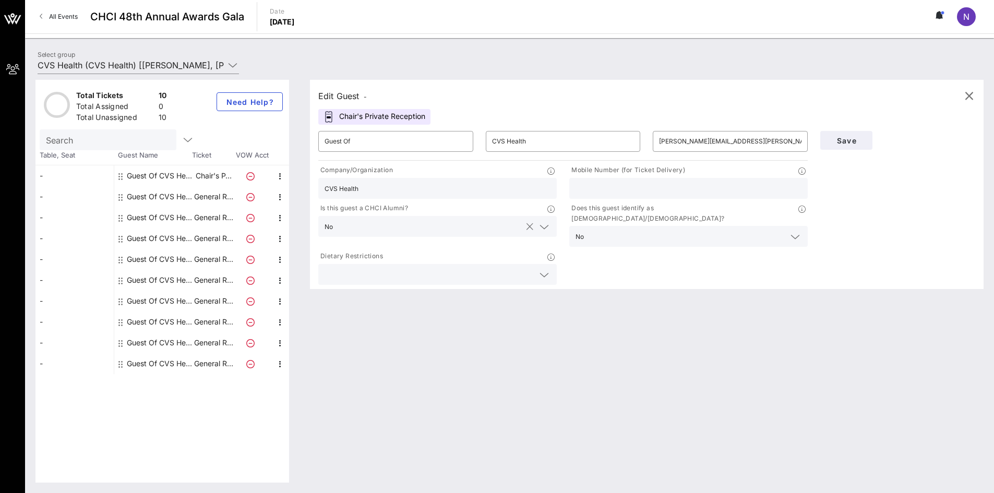
click at [415, 236] on div "No" at bounding box center [438, 226] width 226 height 21
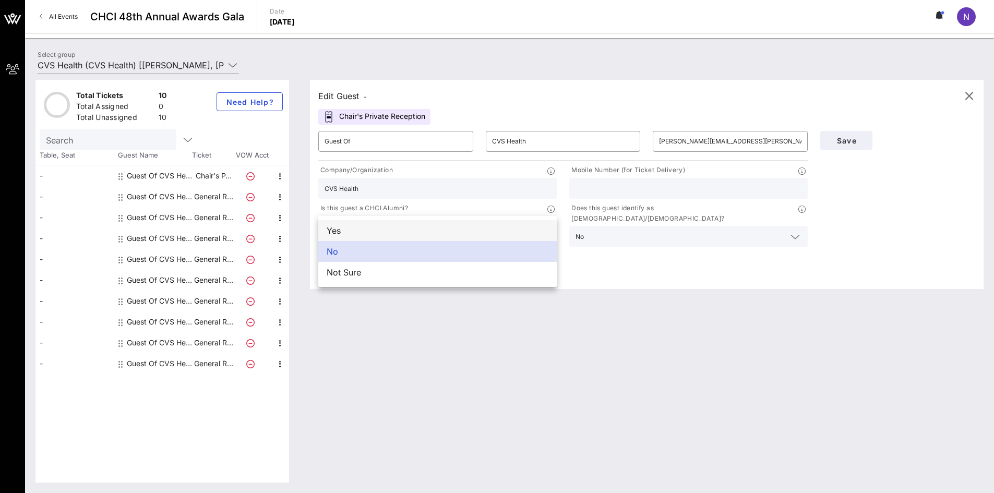
click at [415, 227] on div "Yes" at bounding box center [437, 230] width 239 height 21
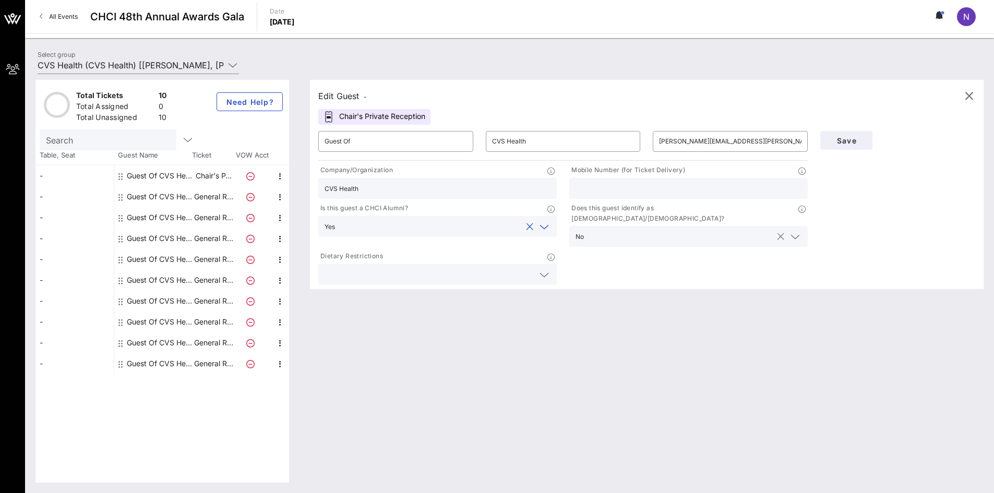
click at [722, 230] on input "text" at bounding box center [680, 237] width 184 height 14
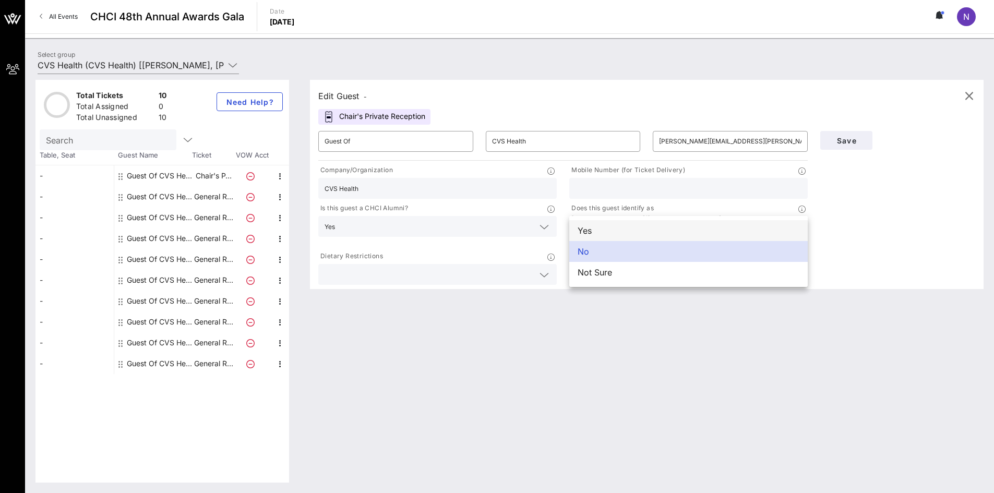
click at [656, 233] on div "Yes" at bounding box center [688, 230] width 239 height 21
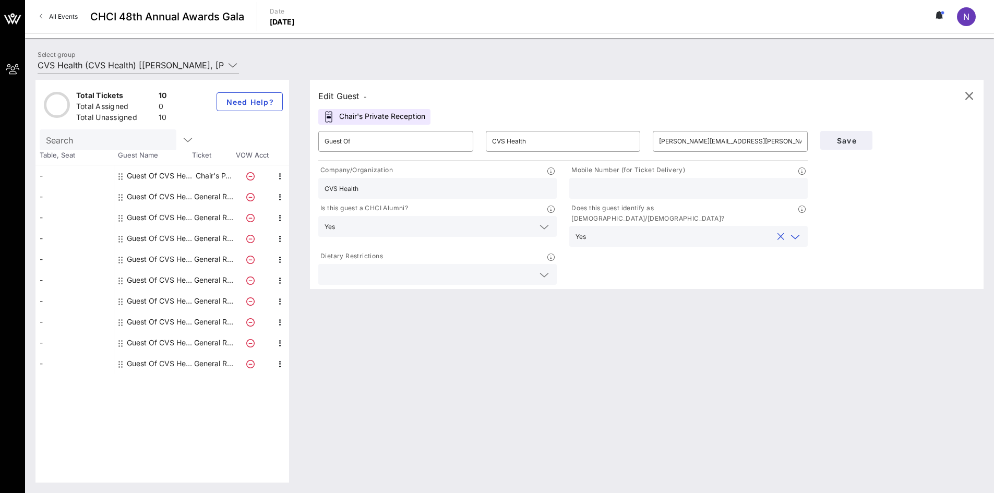
click at [428, 268] on input "text" at bounding box center [429, 275] width 209 height 14
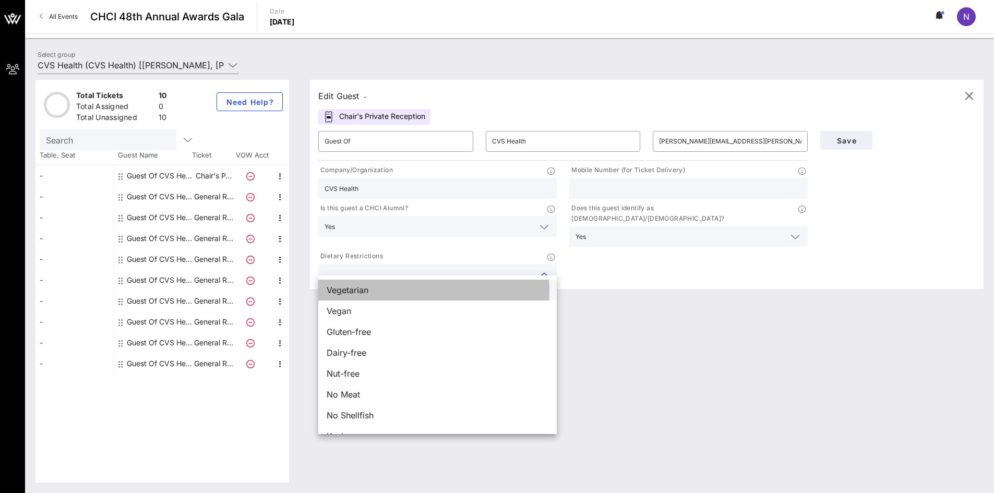
click at [412, 290] on div "Vegetarian" at bounding box center [437, 290] width 239 height 21
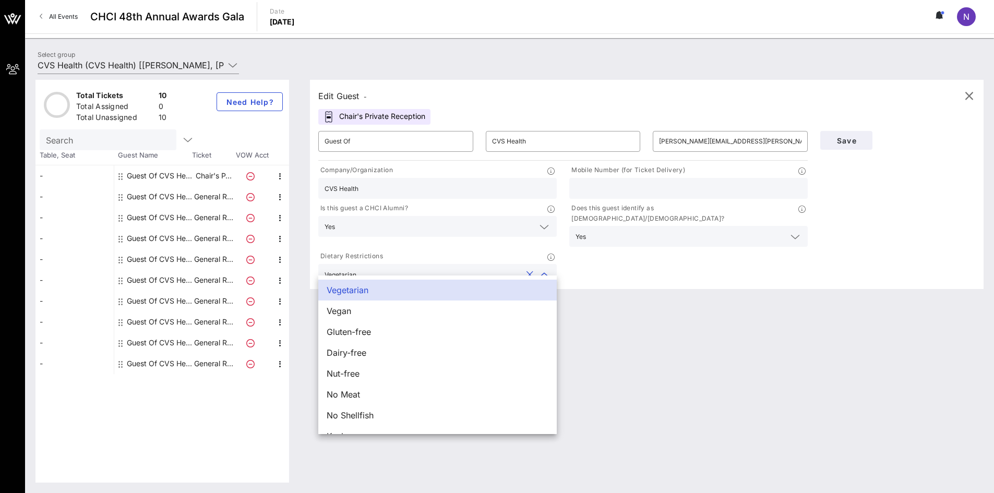
click at [759, 260] on div "Company/Organization CVS Health Mobile Number (for Ticket Delivery) Is this gue…" at bounding box center [563, 225] width 502 height 124
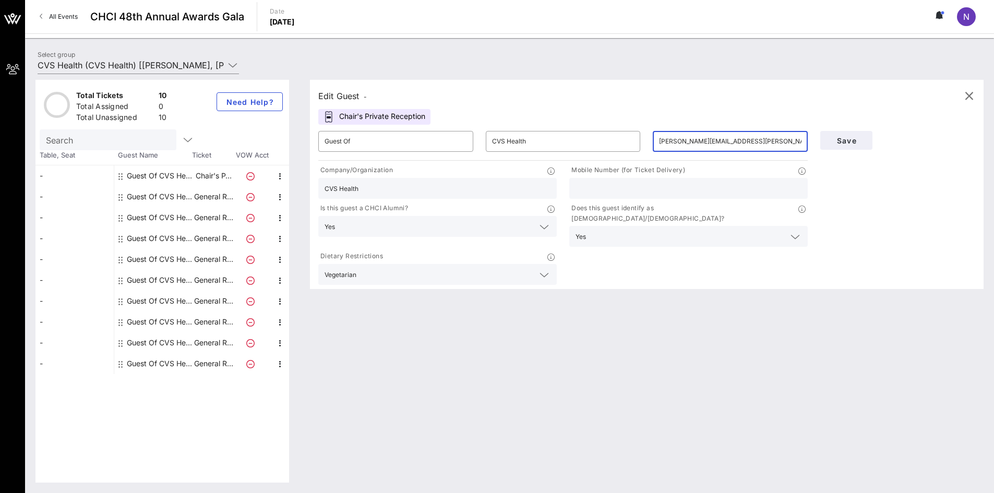
click at [775, 138] on input "[PERSON_NAME][EMAIL_ADDRESS][PERSON_NAME][DOMAIN_NAME]" at bounding box center [730, 141] width 142 height 17
drag, startPoint x: 775, startPoint y: 138, endPoint x: 649, endPoint y: 140, distance: 125.8
click at [649, 140] on div "​ [PERSON_NAME][EMAIL_ADDRESS][PERSON_NAME][DOMAIN_NAME]" at bounding box center [731, 141] width 168 height 33
type input "[PERSON_NAME][EMAIL_ADDRESS][PERSON_NAME][DOMAIN_NAME]"
click at [761, 190] on input "text" at bounding box center [689, 189] width 226 height 14
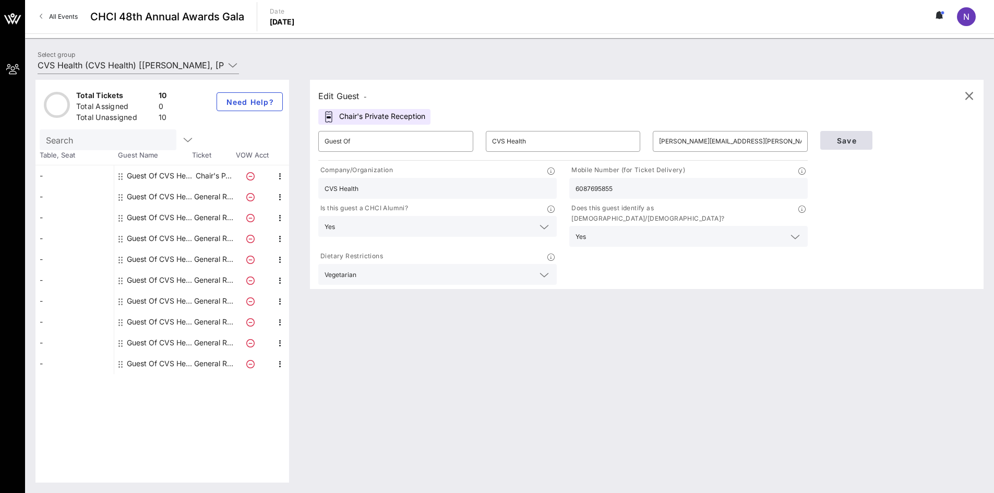
type input "6087695855"
click at [841, 138] on span "Save" at bounding box center [846, 140] width 35 height 9
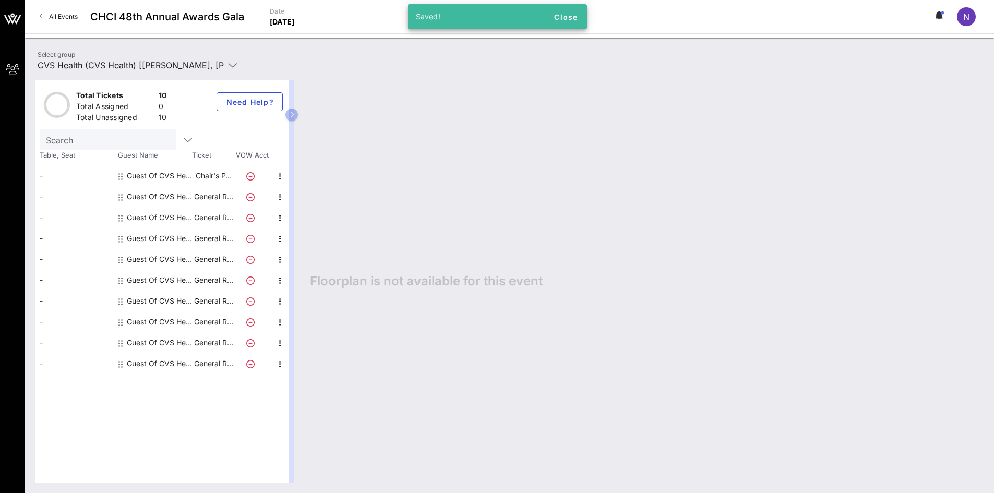
click at [150, 198] on div "Guest Of CVS Health" at bounding box center [160, 196] width 66 height 21
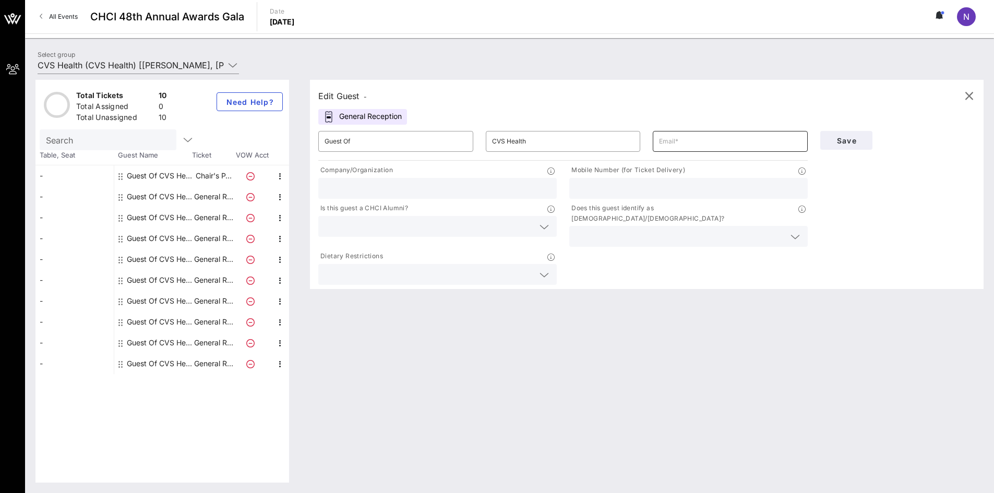
click at [688, 133] on div at bounding box center [730, 141] width 142 height 21
paste input "[PERSON_NAME][EMAIL_ADDRESS][PERSON_NAME][DOMAIN_NAME]"
type input "[PERSON_NAME][EMAIL_ADDRESS][PERSON_NAME][DOMAIN_NAME]"
click at [344, 196] on div at bounding box center [438, 188] width 226 height 21
type input "CVS Health"
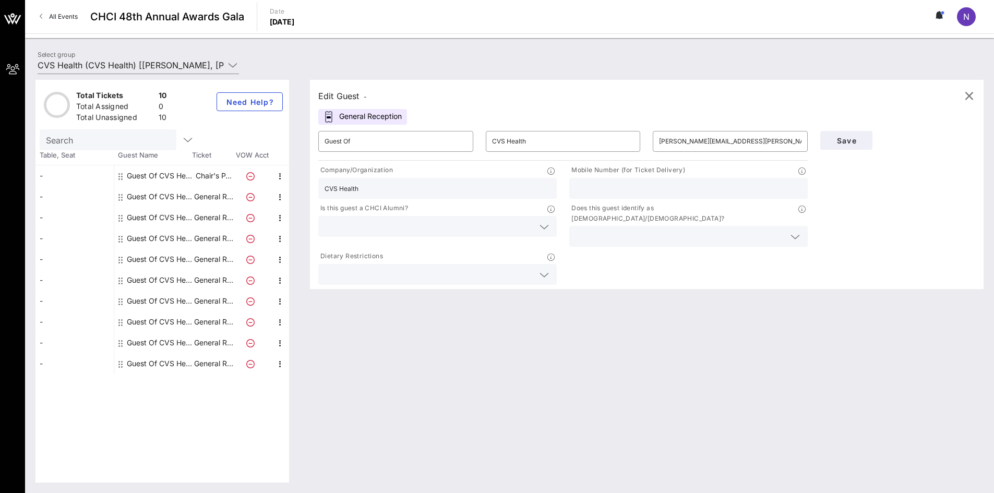
click at [654, 181] on div at bounding box center [689, 188] width 226 height 21
paste input "970218823"
type input "970218823"
click at [367, 229] on input "text" at bounding box center [429, 227] width 209 height 14
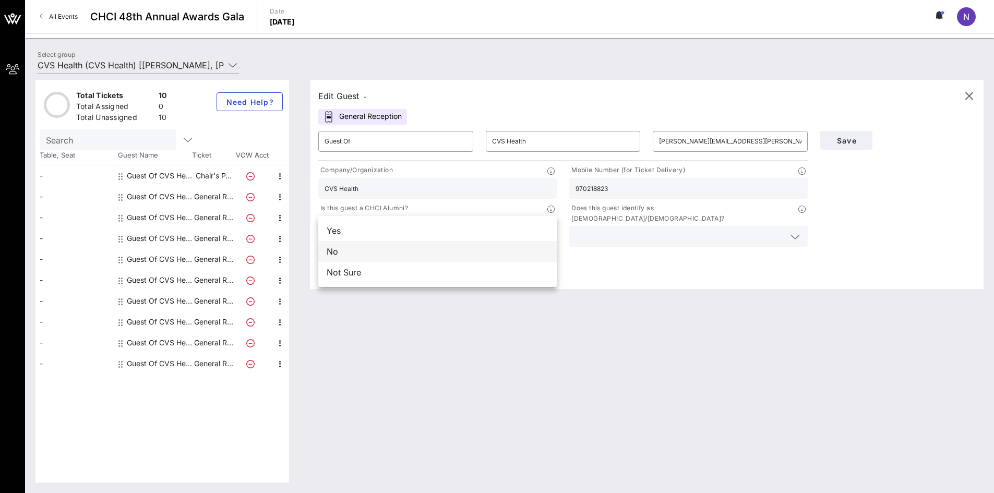
click at [354, 252] on div "No" at bounding box center [437, 251] width 239 height 21
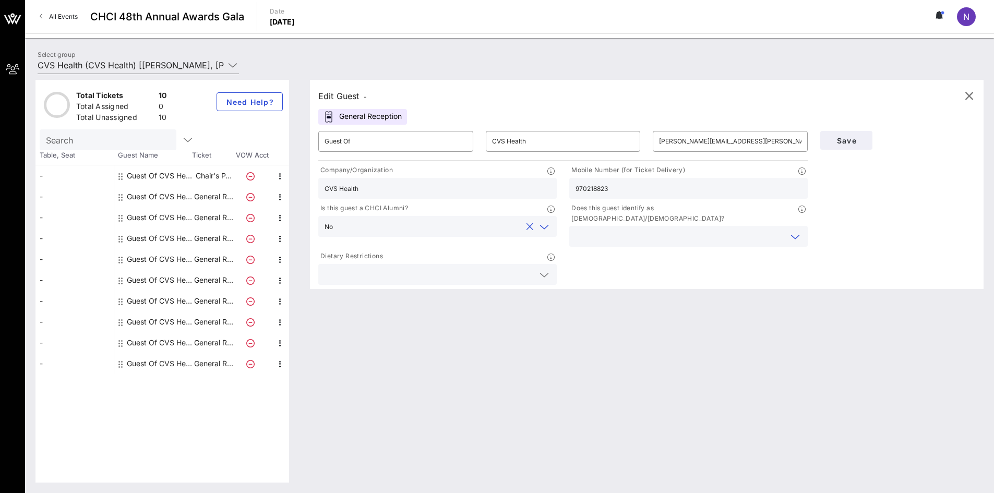
click at [669, 230] on input "text" at bounding box center [680, 237] width 209 height 14
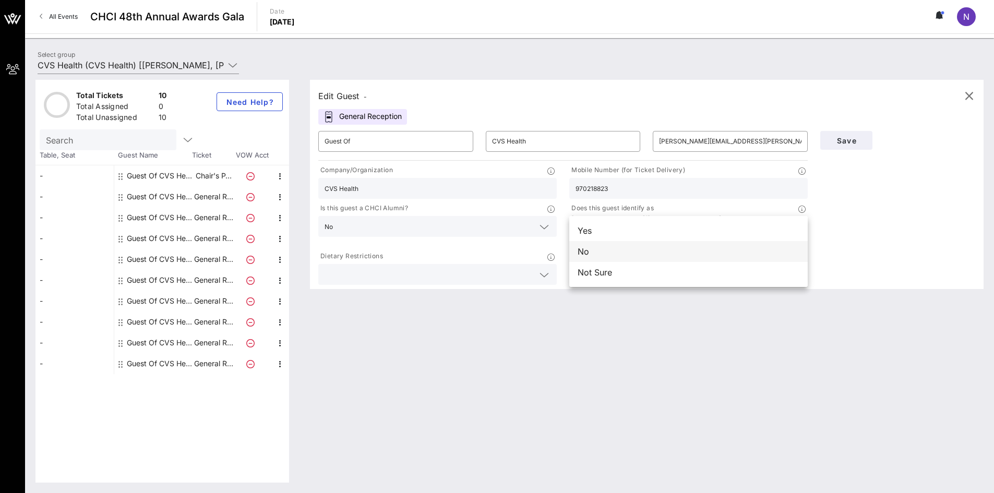
click at [623, 250] on div "No" at bounding box center [688, 251] width 239 height 21
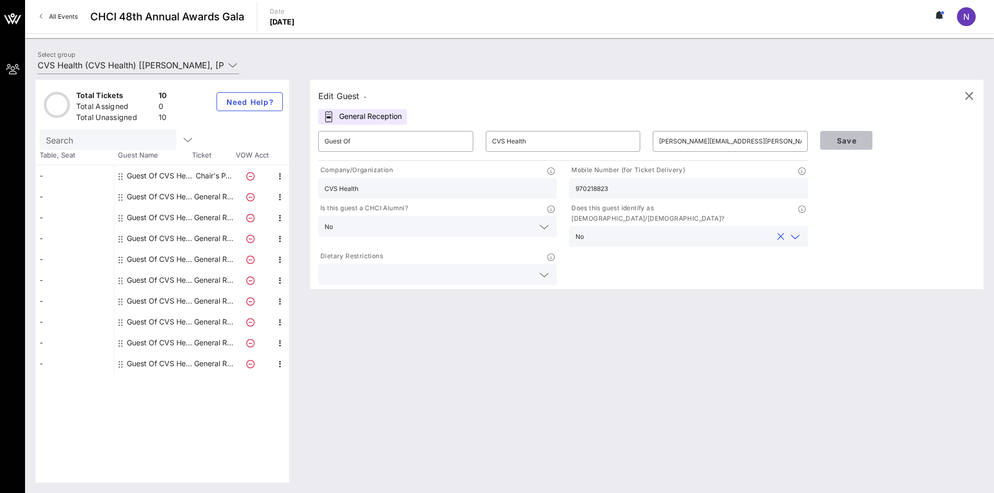
click at [848, 132] on button "Save" at bounding box center [846, 140] width 52 height 19
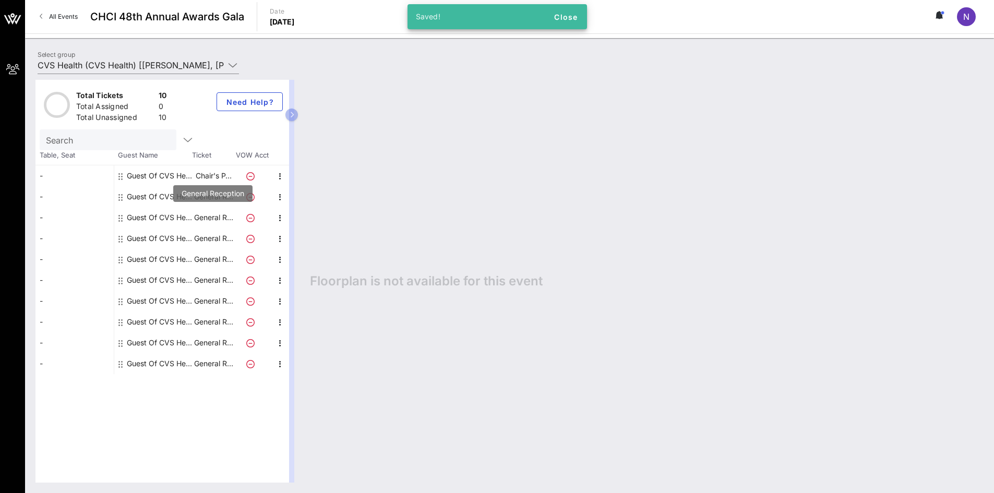
click at [198, 219] on p "General R…" at bounding box center [214, 217] width 42 height 21
click at [158, 215] on div "Guest Of CVS Health" at bounding box center [160, 217] width 66 height 21
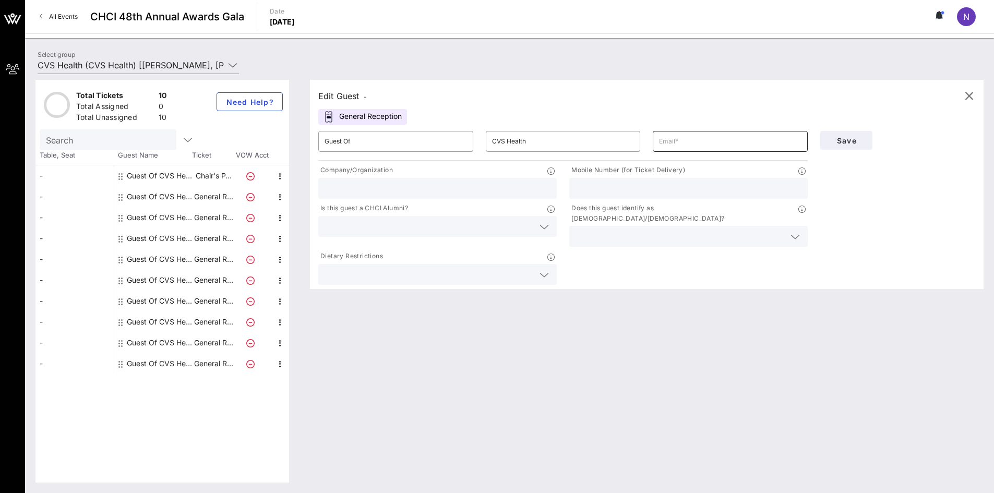
click at [767, 142] on input "text" at bounding box center [730, 141] width 142 height 17
type input "[PERSON_NAME][EMAIL_ADDRESS][PERSON_NAME][DOMAIN_NAME]"
click at [493, 192] on input "text" at bounding box center [438, 189] width 226 height 14
type input "CVS Health"
click at [395, 228] on input "text" at bounding box center [429, 227] width 209 height 14
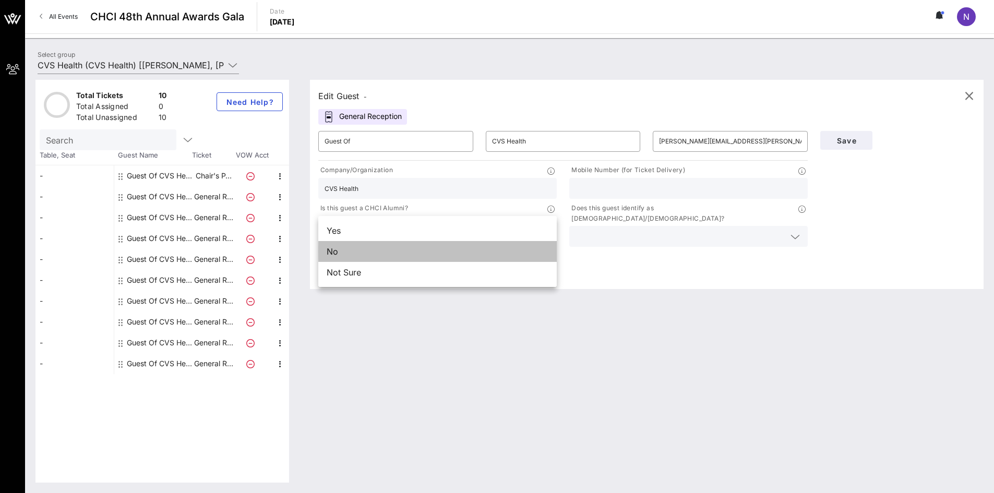
click at [390, 246] on div "No" at bounding box center [437, 251] width 239 height 21
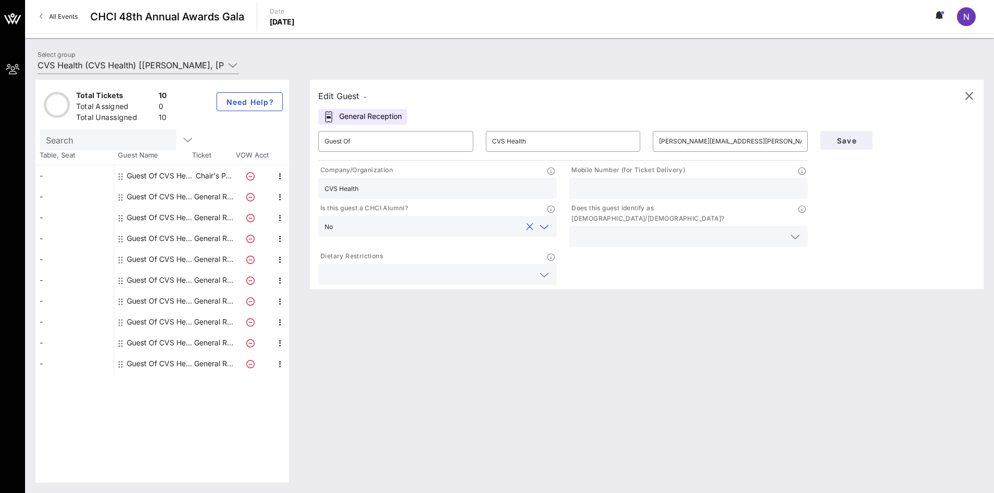
click at [630, 230] on input "text" at bounding box center [680, 237] width 209 height 14
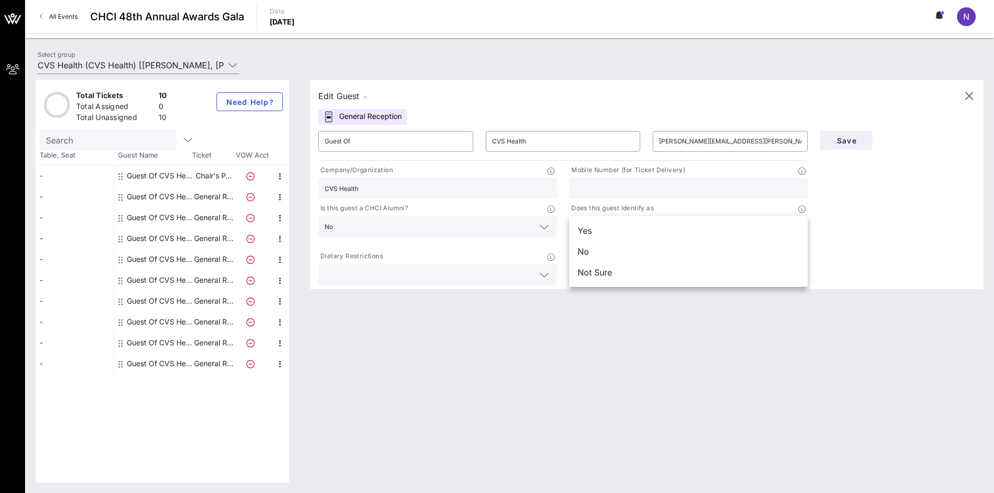
click at [661, 186] on input "text" at bounding box center [689, 189] width 226 height 14
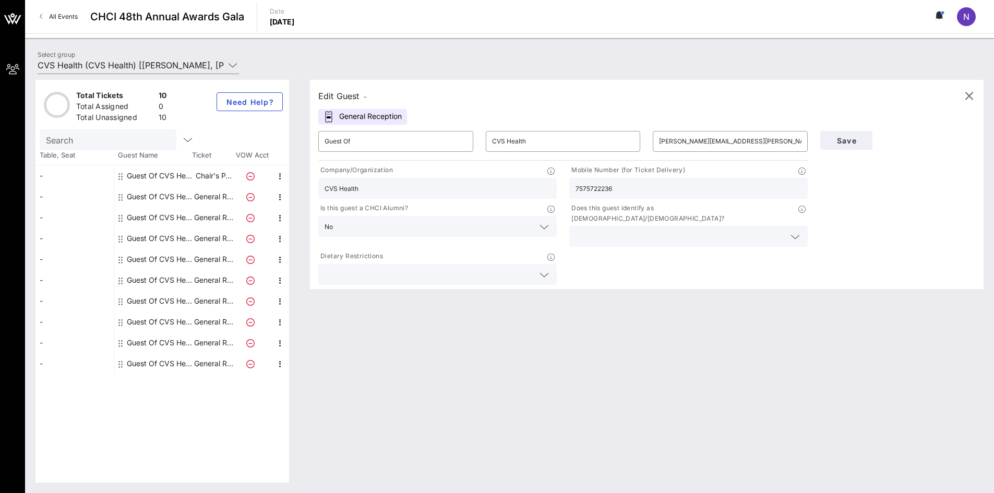
type input "7575722236"
click at [653, 230] on input "text" at bounding box center [680, 237] width 209 height 14
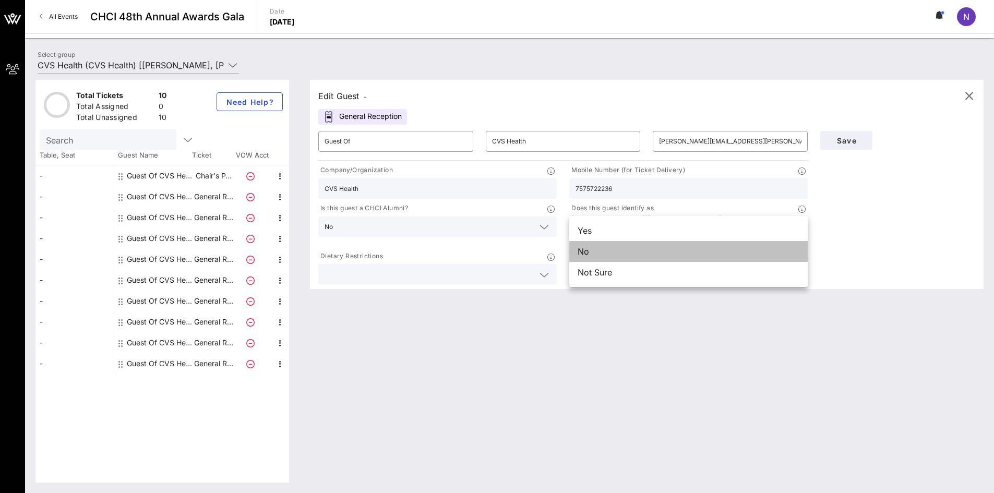
click at [629, 258] on div "No" at bounding box center [688, 251] width 239 height 21
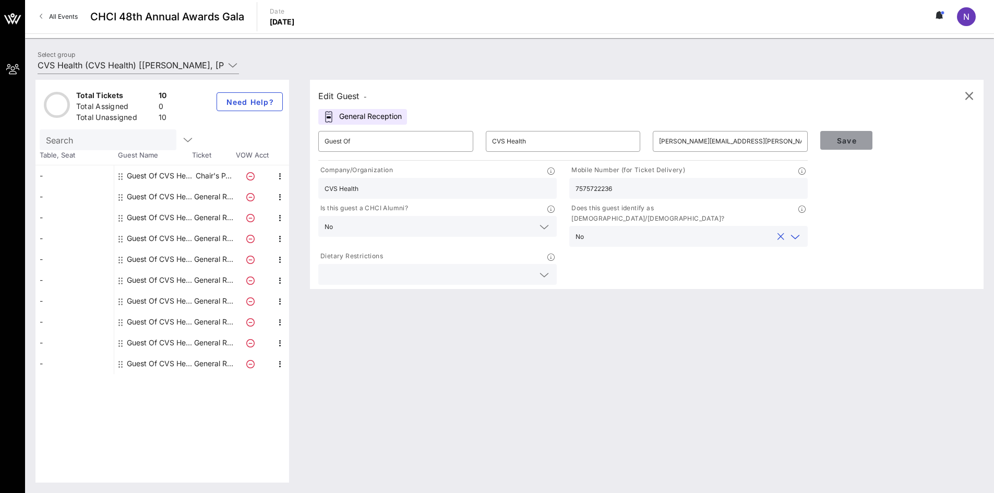
click at [865, 139] on button "Save" at bounding box center [846, 140] width 52 height 19
